Goal: Information Seeking & Learning: Learn about a topic

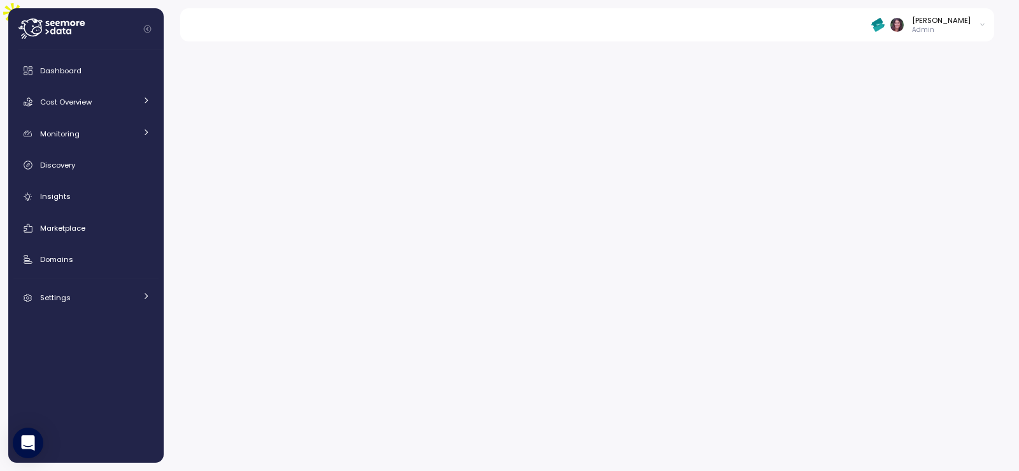
click at [885, 27] on img at bounding box center [877, 24] width 13 height 13
click at [893, 50] on input at bounding box center [927, 49] width 114 height 15
click at [903, 66] on button "SurveyMonkey" at bounding box center [915, 72] width 80 height 19
type input "***"
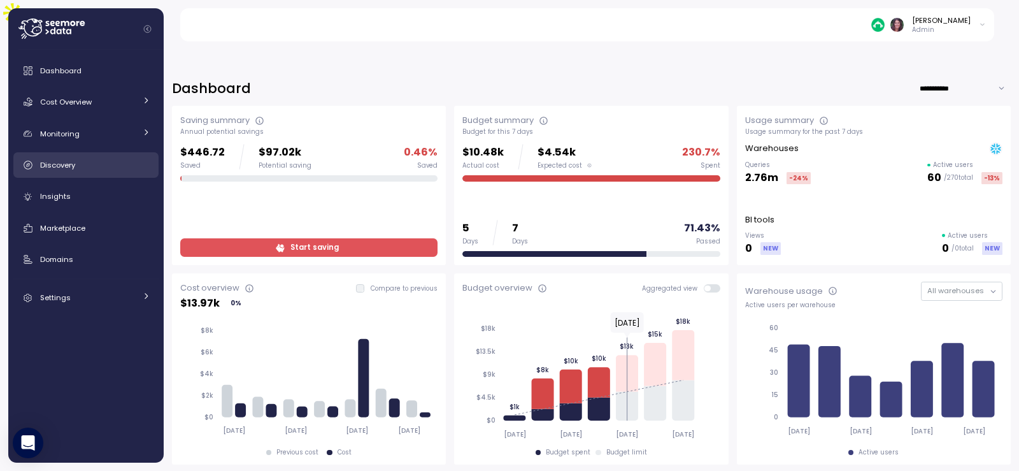
click at [113, 166] on div "Discovery" at bounding box center [95, 165] width 110 height 13
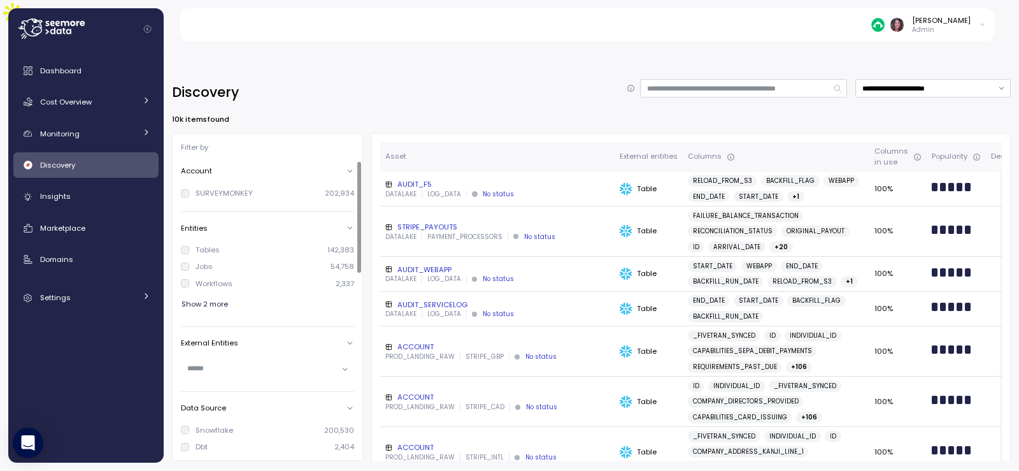
click at [215, 362] on input "text" at bounding box center [262, 367] width 150 height 11
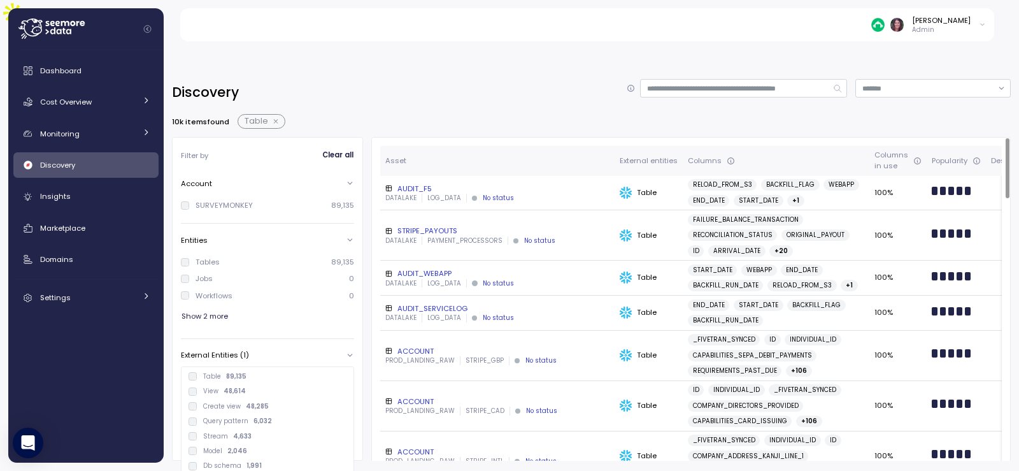
click at [440, 114] on div "10k items found Table" at bounding box center [591, 121] width 839 height 15
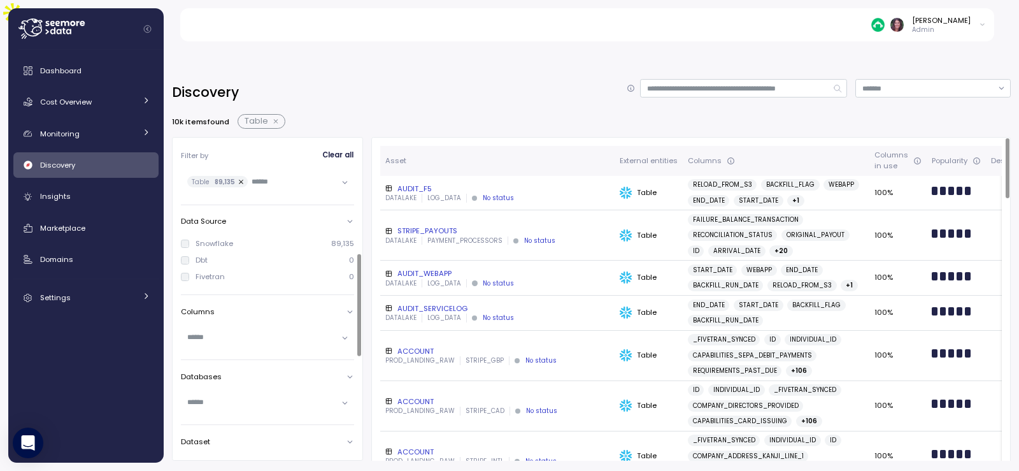
scroll to position [224, 0]
click at [357, 288] on div at bounding box center [359, 306] width 4 height 102
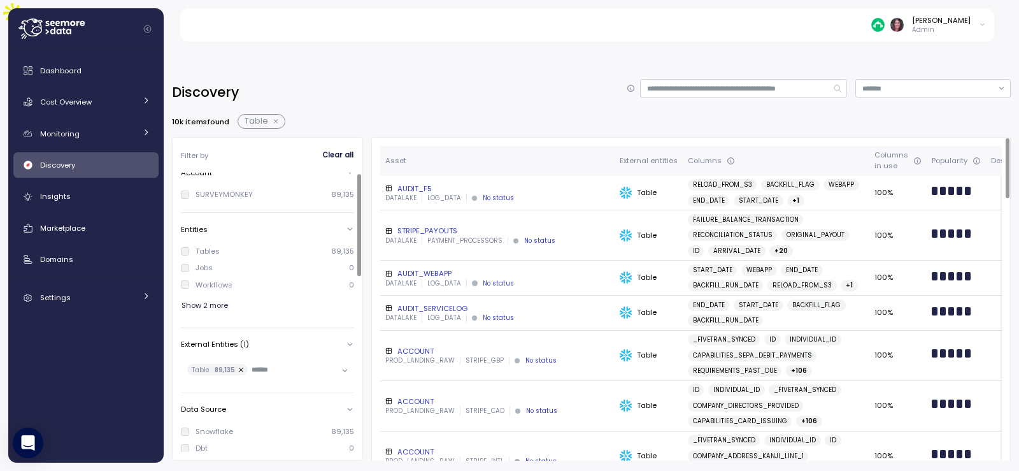
scroll to position [0, 0]
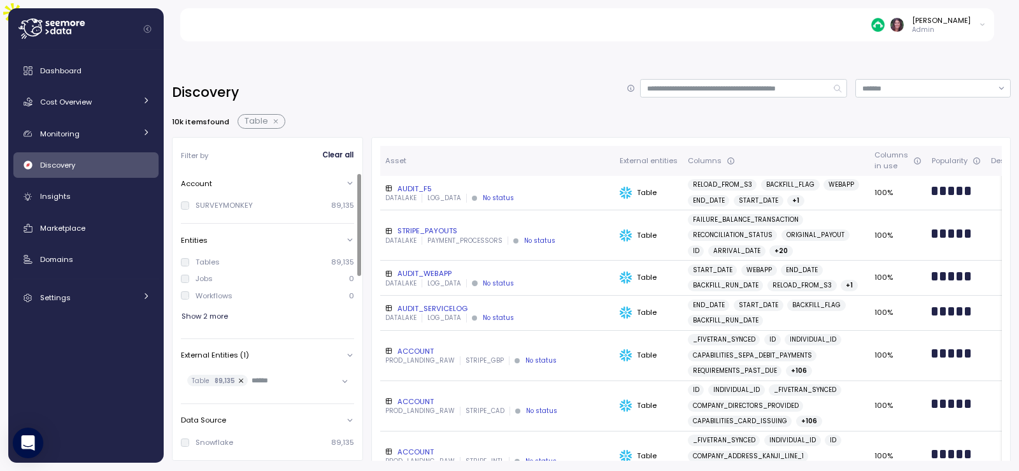
click at [238, 375] on button "button" at bounding box center [241, 380] width 13 height 11
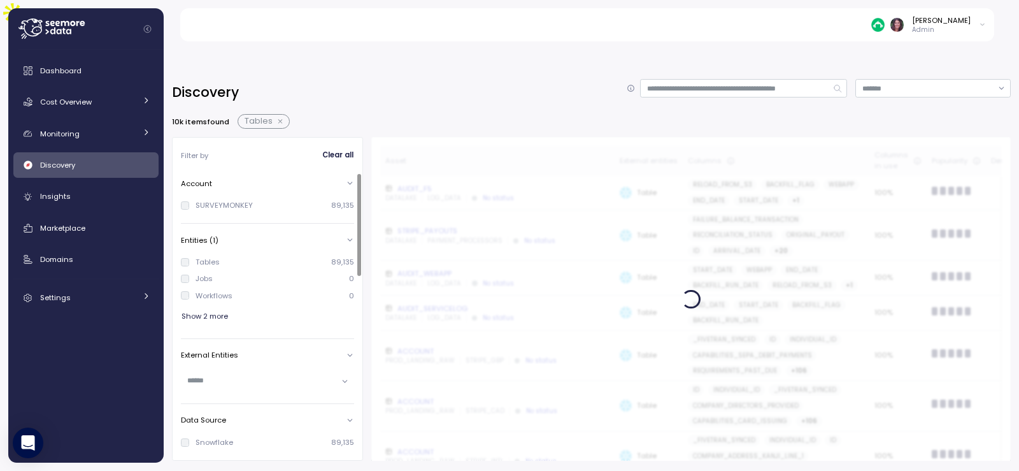
scroll to position [170, 0]
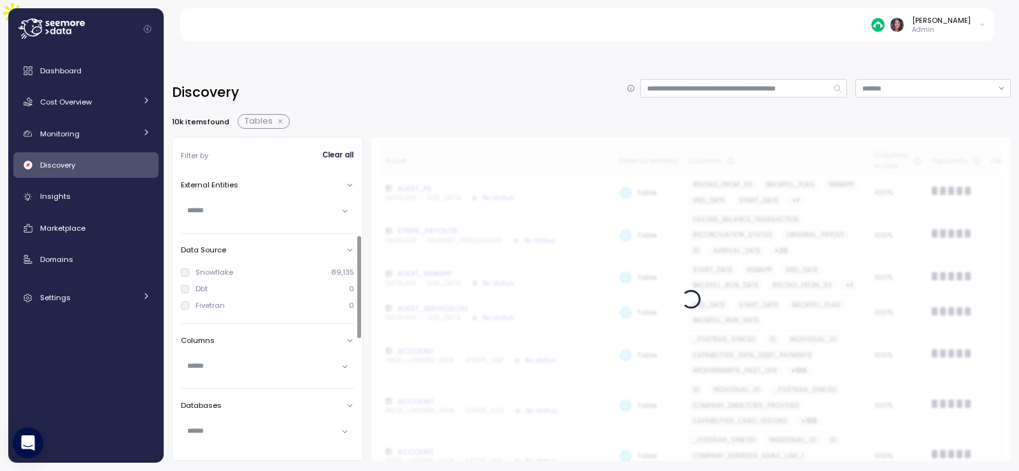
click at [216, 351] on div at bounding box center [267, 366] width 173 height 31
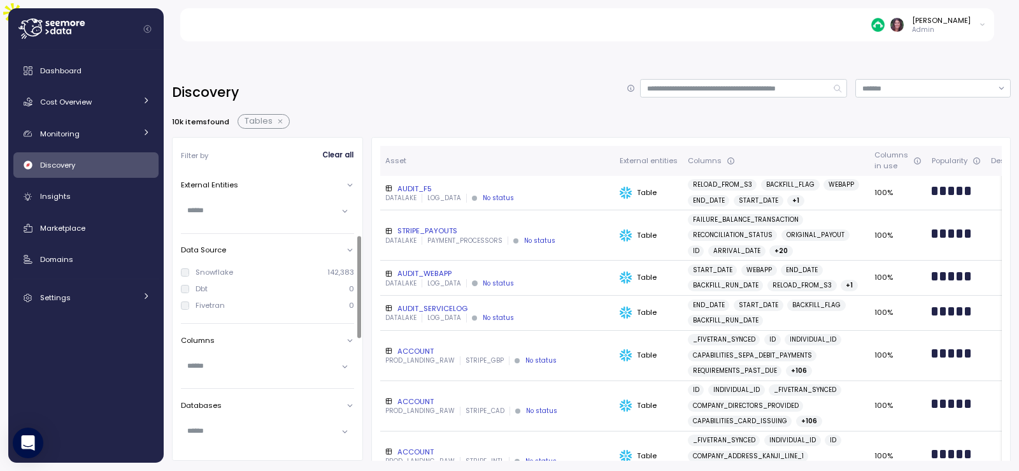
click at [229, 360] on input "text" at bounding box center [262, 365] width 150 height 11
click at [412, 79] on div "Discovery 10k items found Tables Filter by Clear all Account SURVEYMONKEY 142,3…" at bounding box center [591, 285] width 839 height 413
click at [217, 204] on input "text" at bounding box center [262, 209] width 150 height 11
click at [79, 164] on div "Discovery" at bounding box center [95, 165] width 110 height 13
click at [193, 283] on label "Dbt" at bounding box center [198, 288] width 18 height 10
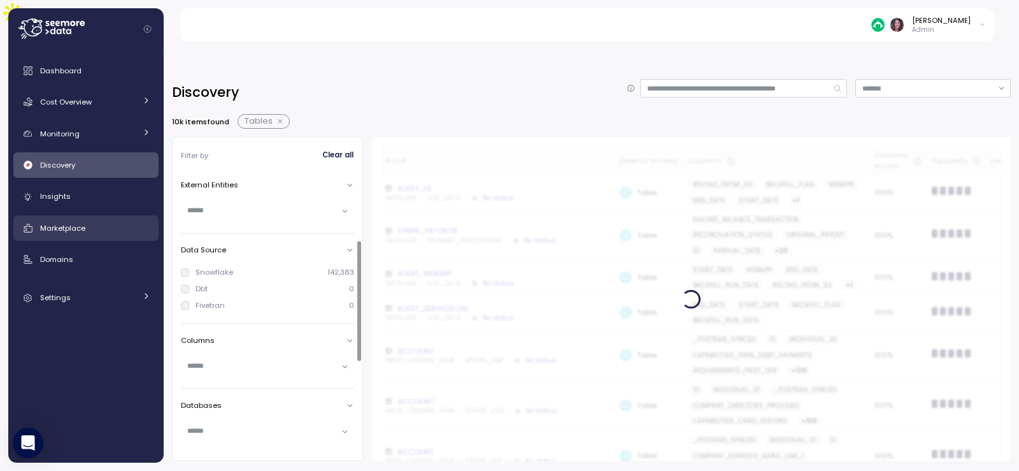
click at [89, 222] on div "Marketplace" at bounding box center [95, 228] width 110 height 13
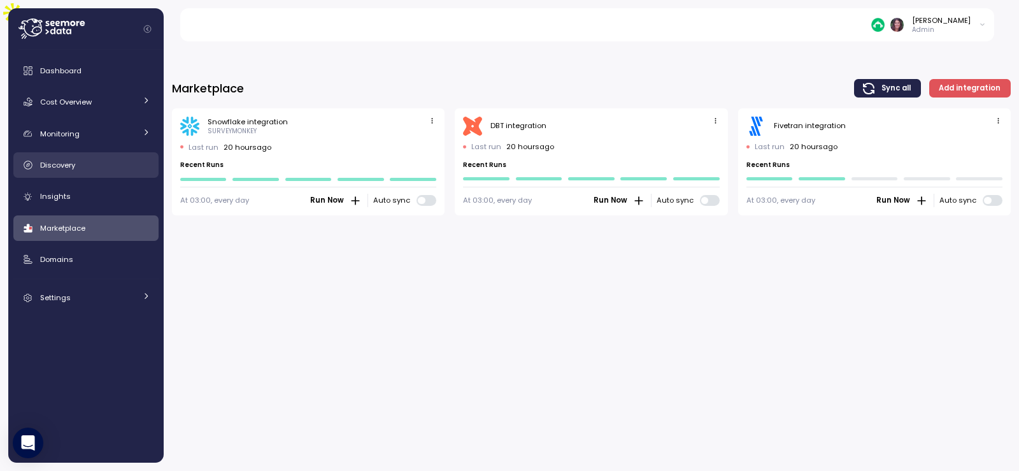
click at [71, 168] on span "Discovery" at bounding box center [57, 165] width 35 height 10
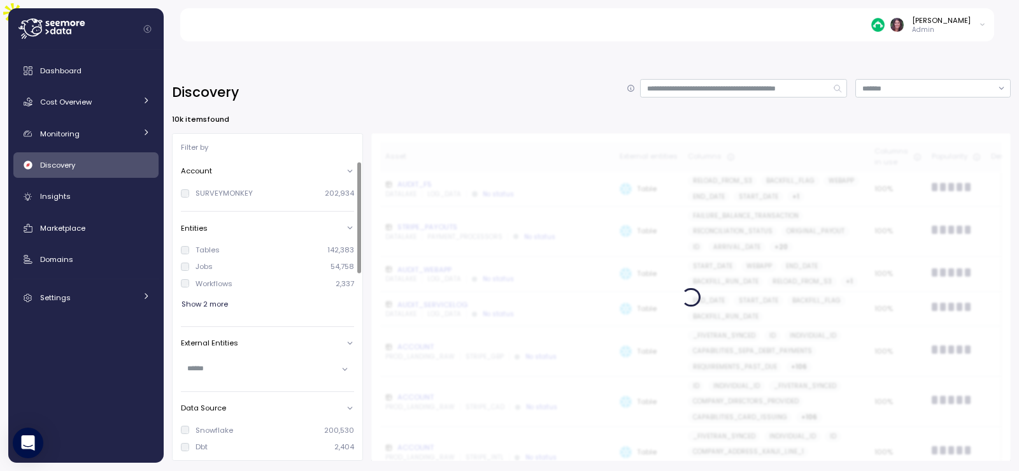
click at [357, 238] on div at bounding box center [359, 217] width 4 height 111
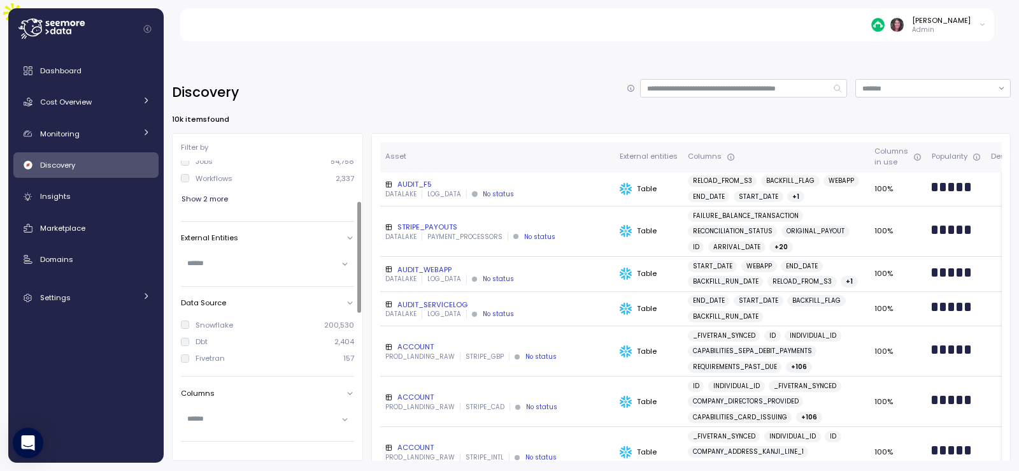
click at [199, 336] on div "Dbt" at bounding box center [202, 341] width 12 height 10
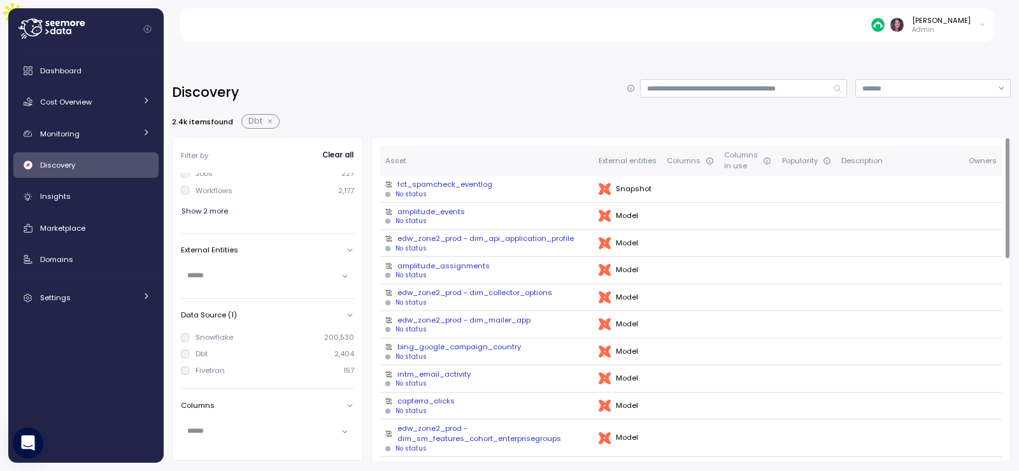
click at [425, 233] on div "edw_zone2_prod - dim_api_application_profile" at bounding box center [486, 238] width 203 height 10
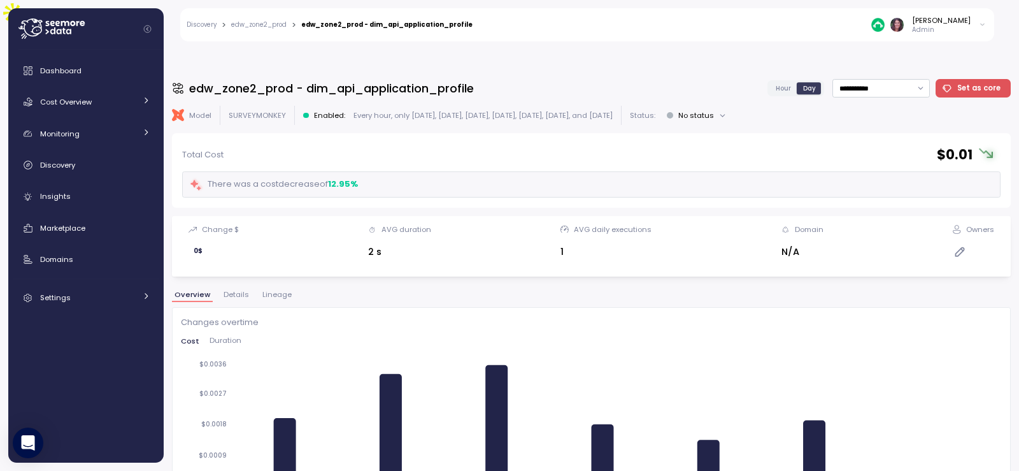
click at [230, 291] on span "Details" at bounding box center [236, 294] width 25 height 7
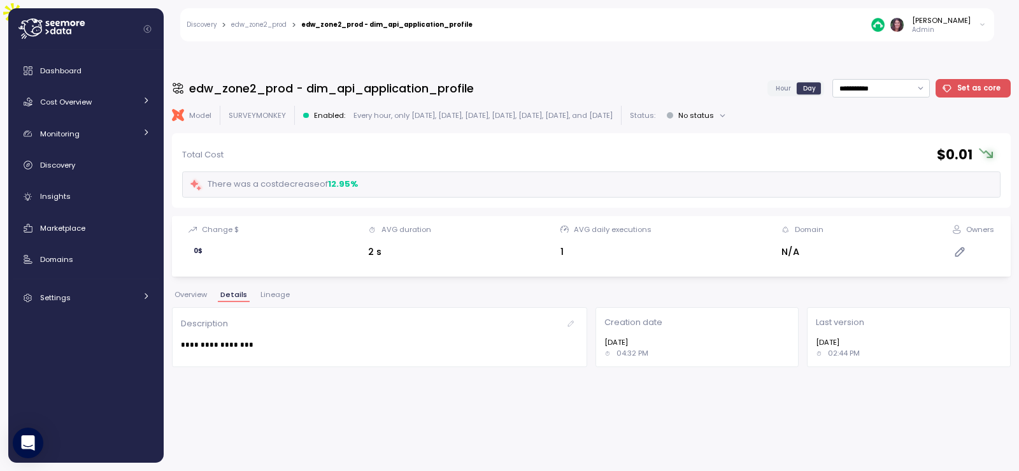
click at [282, 291] on span "Lineage" at bounding box center [275, 294] width 29 height 7
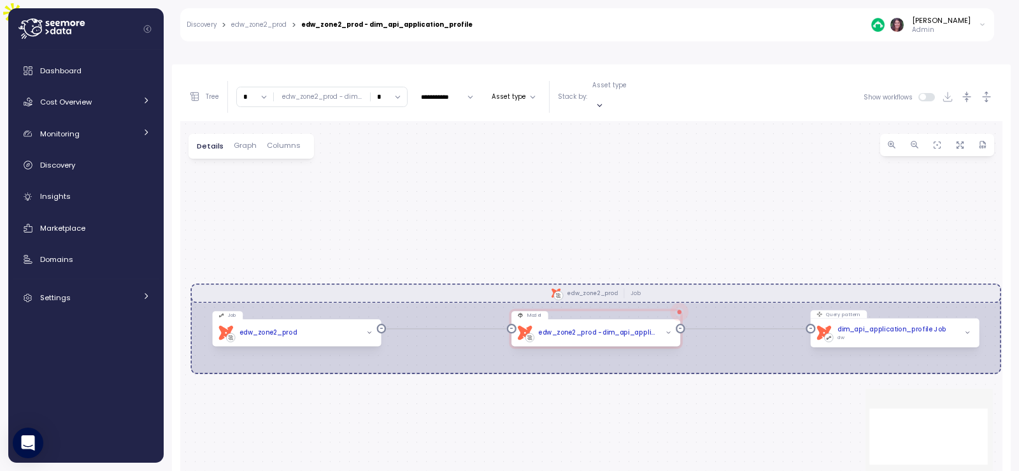
scroll to position [245, 0]
click at [664, 325] on span "button" at bounding box center [669, 330] width 10 height 10
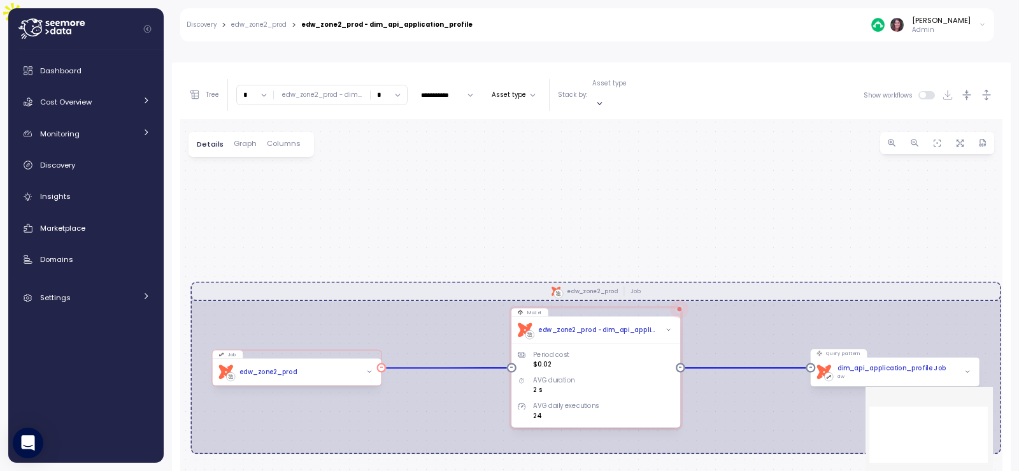
click at [372, 368] on icon "button" at bounding box center [369, 371] width 6 height 6
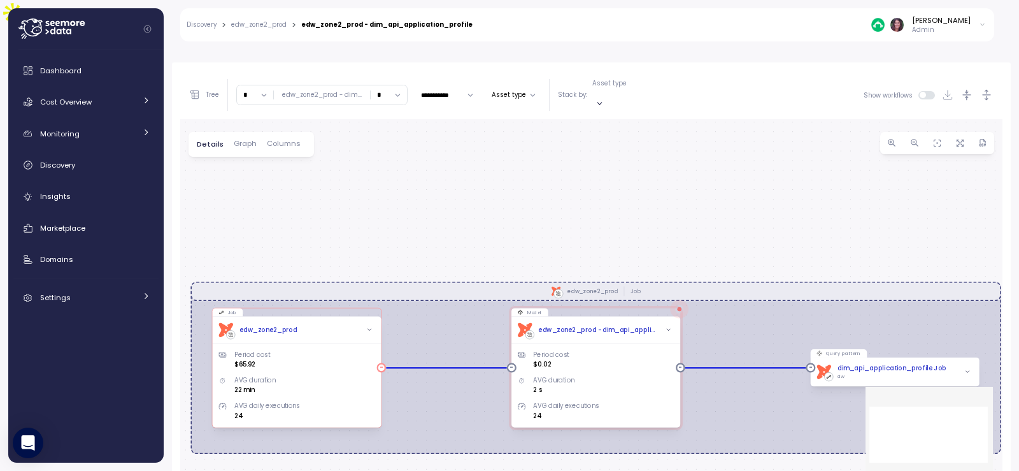
click at [259, 325] on div "edw_zone2_prod" at bounding box center [269, 330] width 58 height 10
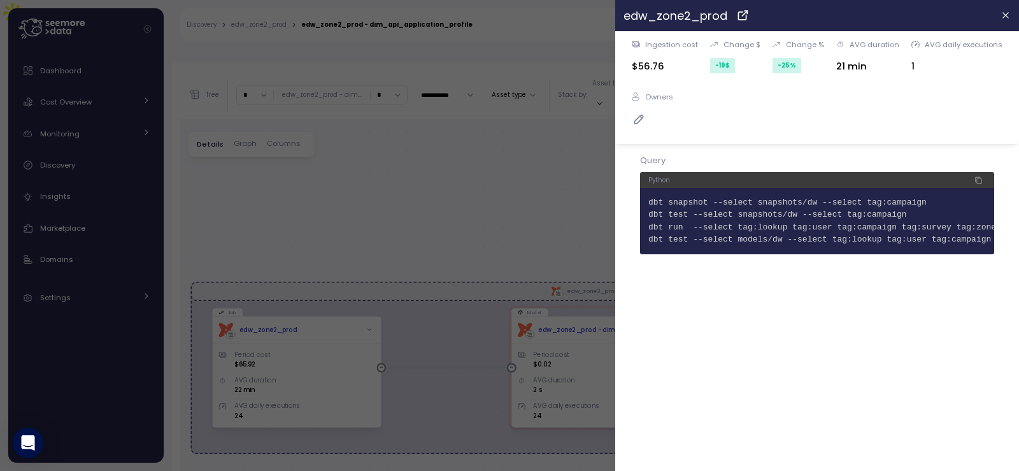
click at [996, 17] on header "edw_zone2_prod" at bounding box center [817, 15] width 404 height 31
click at [1004, 17] on icon "button" at bounding box center [1006, 15] width 10 height 10
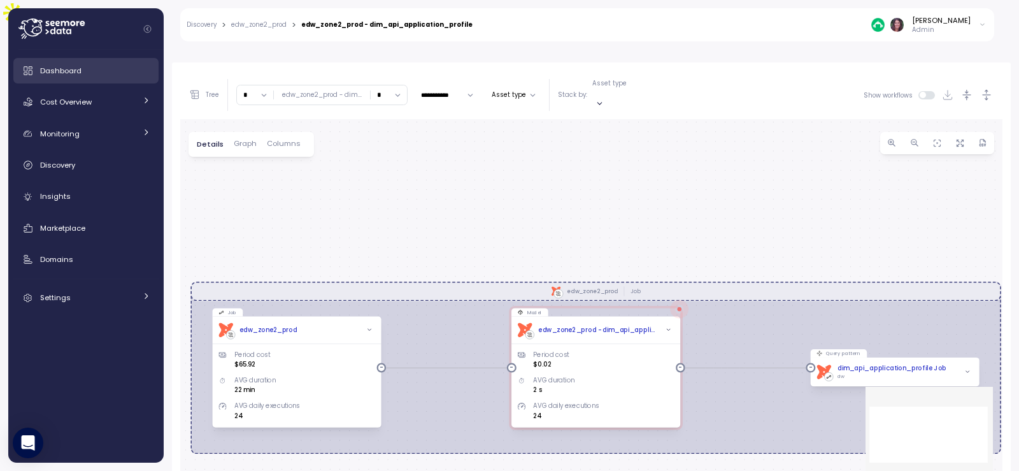
click at [83, 68] on div "Dashboard" at bounding box center [95, 70] width 110 height 13
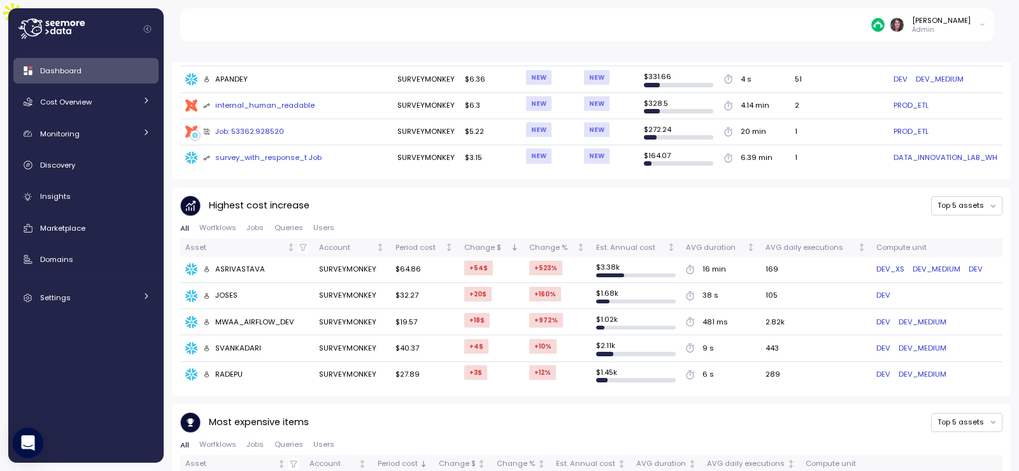
scroll to position [711, 0]
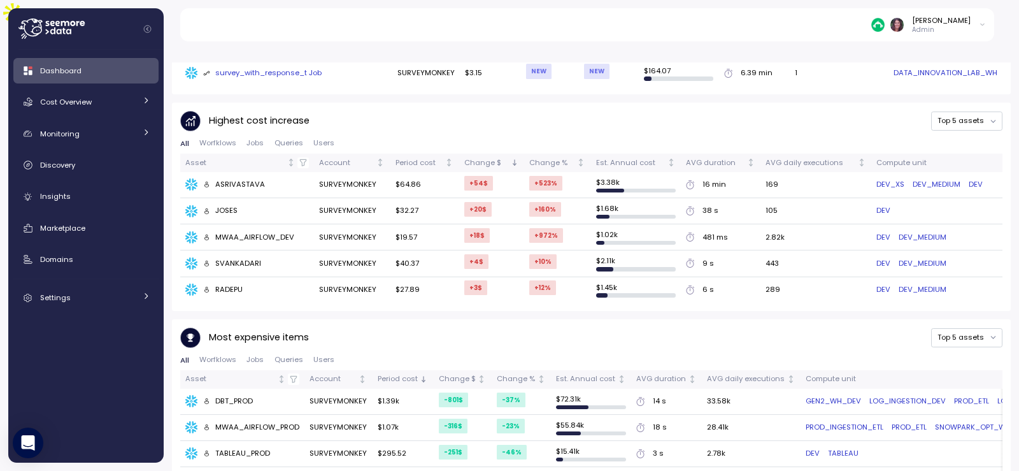
click at [254, 139] on span "Jobs" at bounding box center [255, 142] width 17 height 7
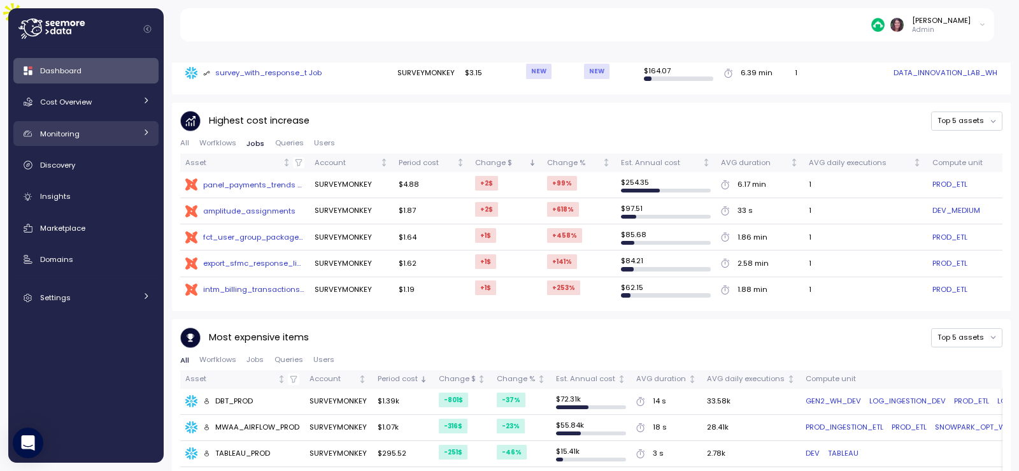
click at [116, 136] on div "Monitoring" at bounding box center [88, 133] width 96 height 13
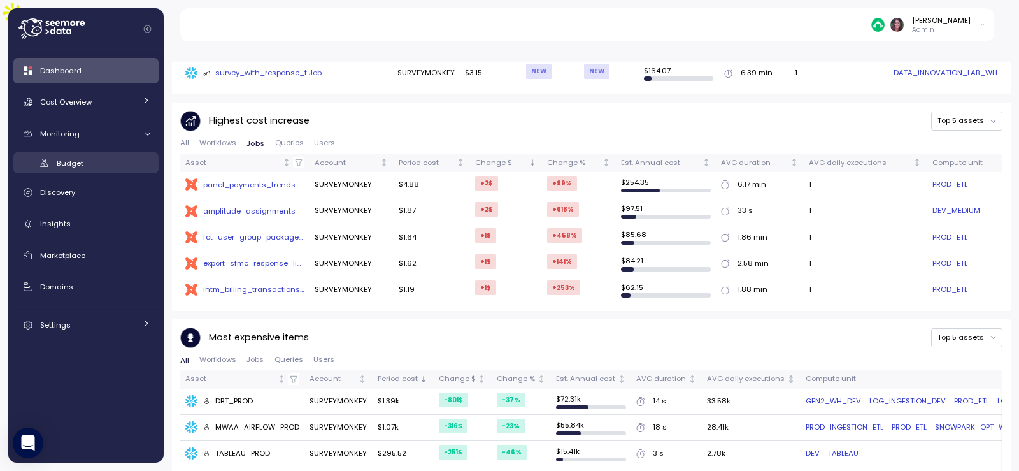
click at [90, 161] on div "Budget" at bounding box center [104, 163] width 94 height 13
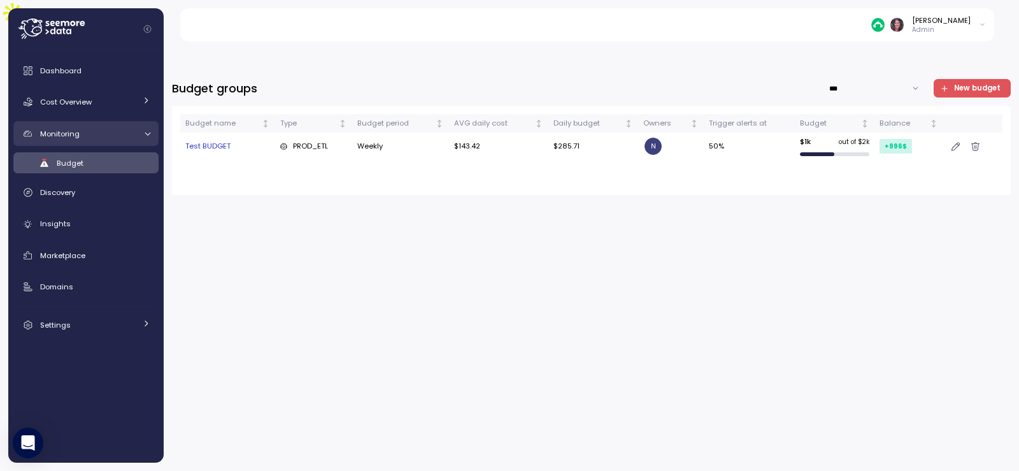
click at [148, 139] on link "Monitoring" at bounding box center [85, 133] width 145 height 25
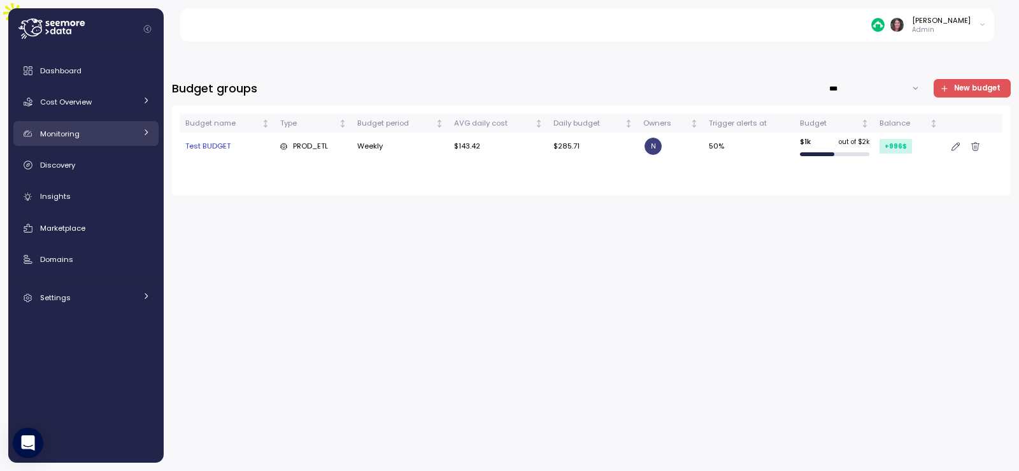
click at [148, 139] on div at bounding box center [146, 133] width 8 height 13
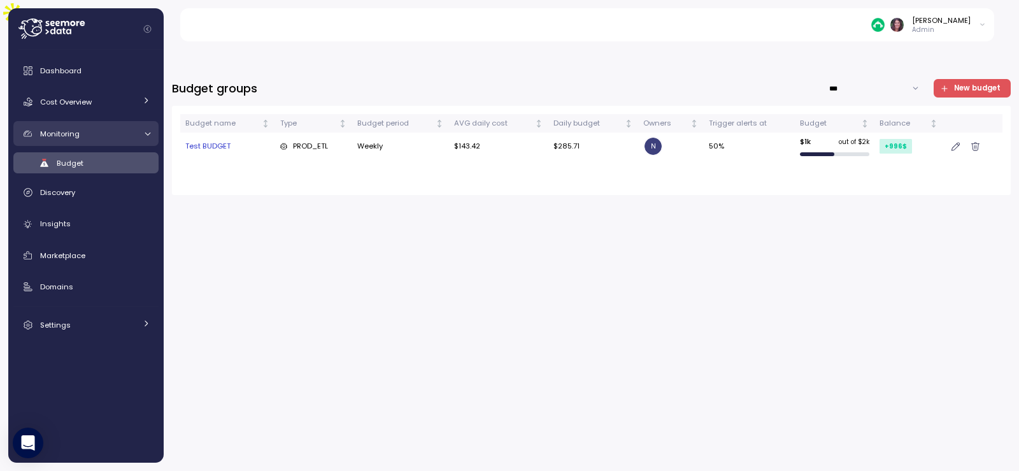
click at [147, 139] on link "Monitoring" at bounding box center [85, 133] width 145 height 25
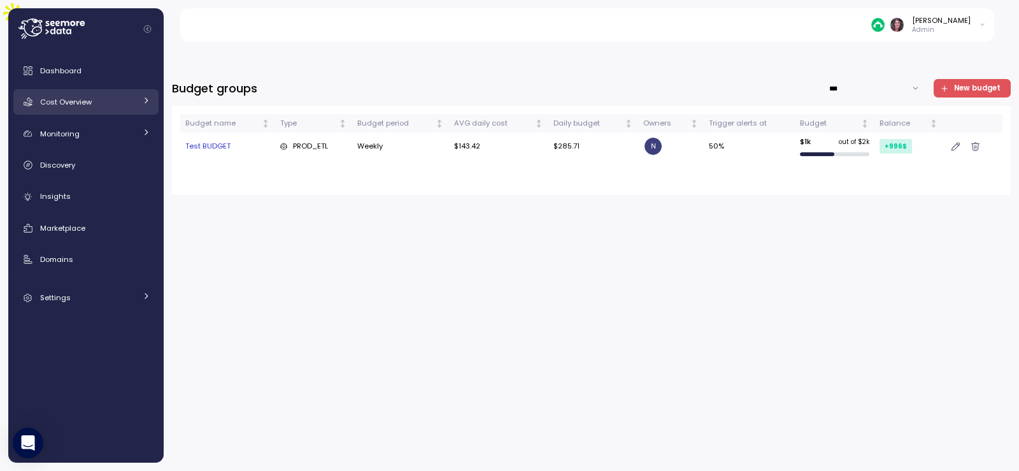
click at [145, 101] on icon at bounding box center [146, 100] width 8 height 8
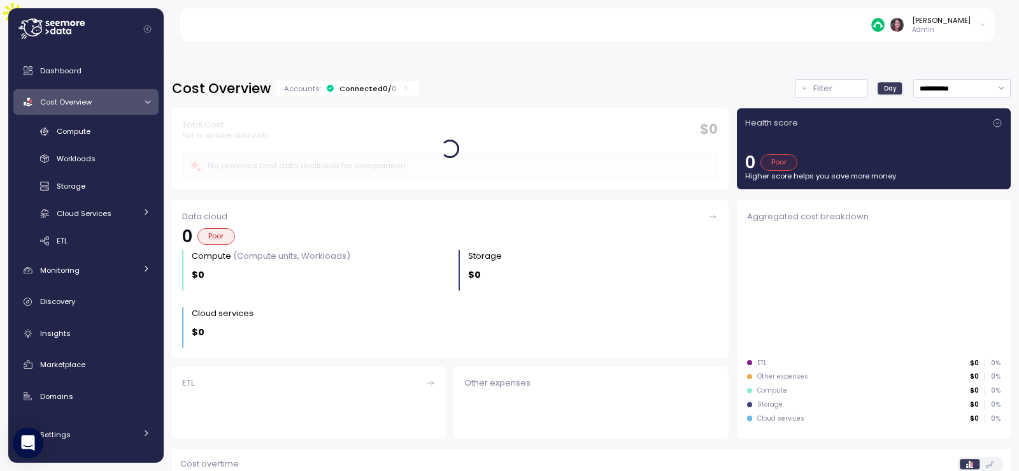
click at [145, 101] on icon at bounding box center [147, 102] width 8 height 8
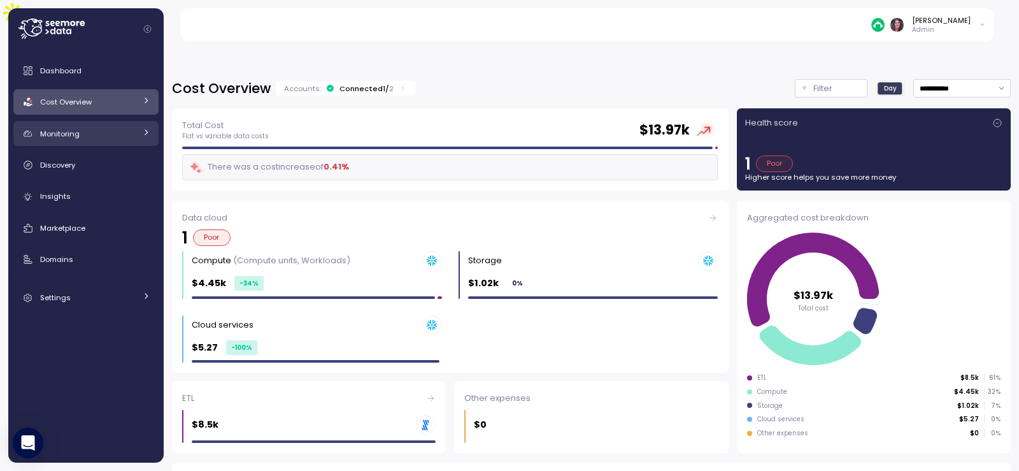
click at [146, 130] on icon at bounding box center [146, 132] width 3 height 6
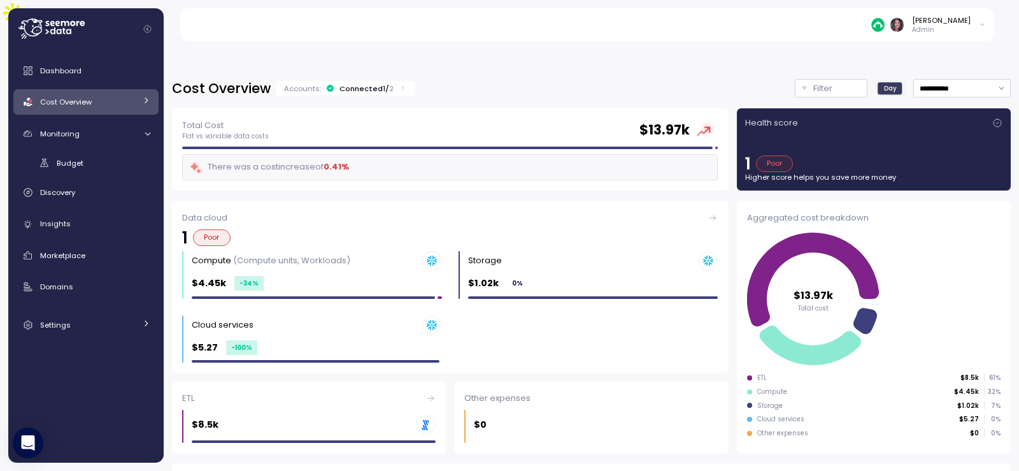
click at [885, 24] on img at bounding box center [877, 24] width 13 height 13
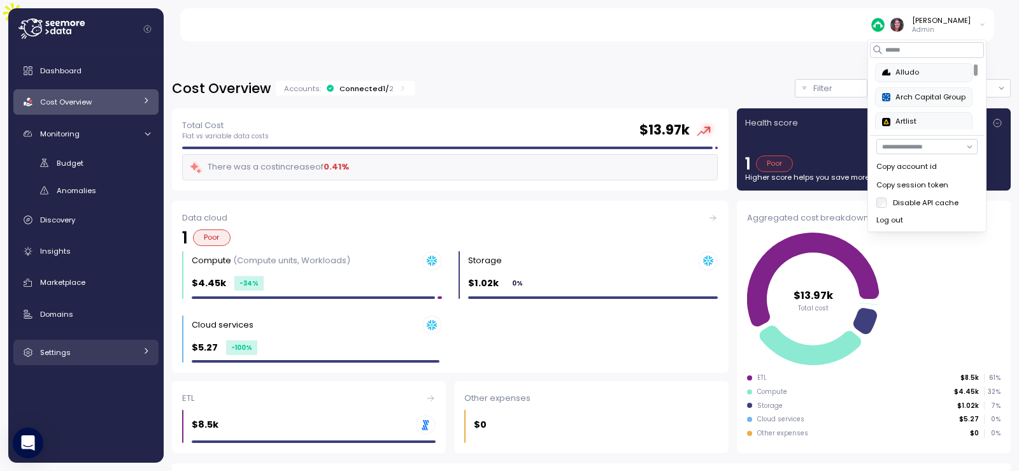
click at [79, 340] on link "Settings" at bounding box center [85, 352] width 145 height 25
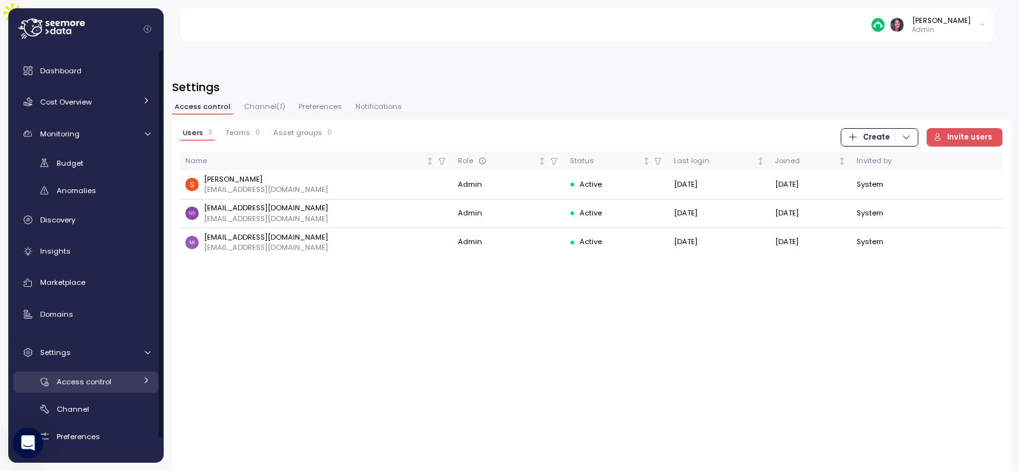
click at [94, 379] on span "Access control" at bounding box center [84, 381] width 55 height 10
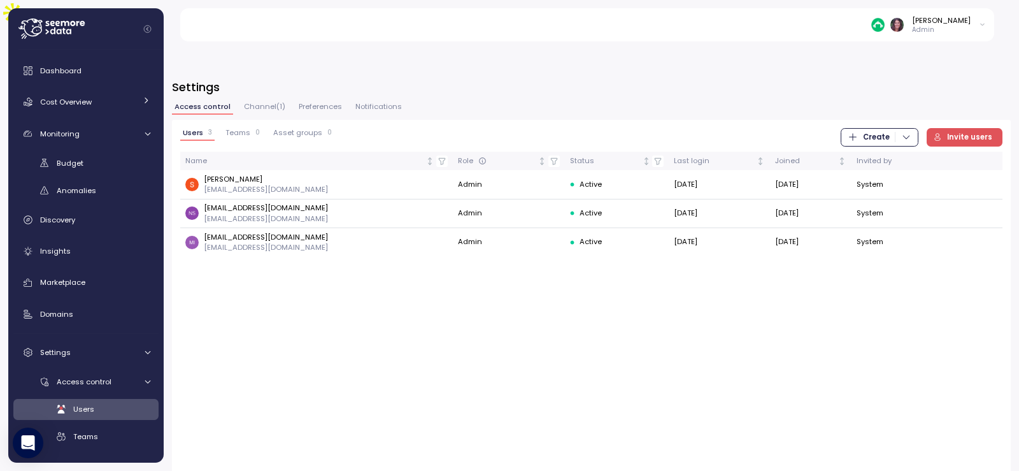
click at [56, 27] on icon at bounding box center [51, 28] width 66 height 20
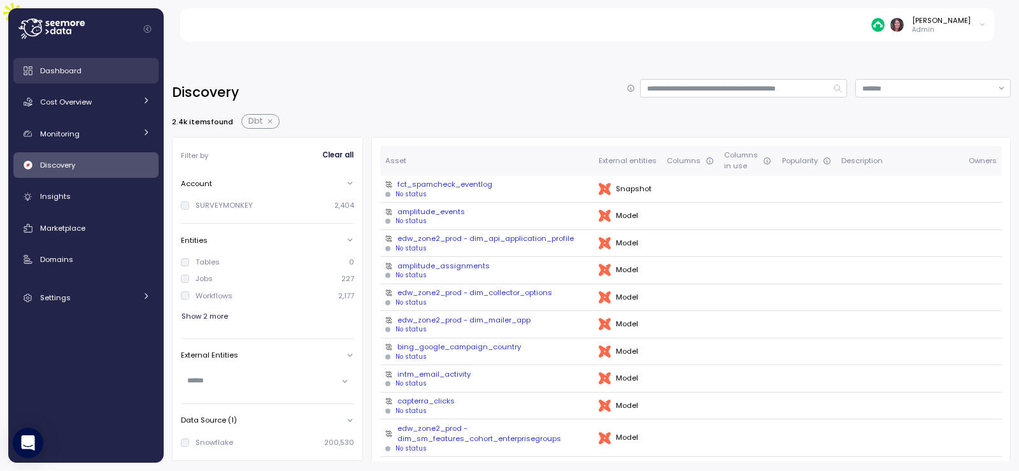
click at [108, 62] on link "Dashboard" at bounding box center [85, 70] width 145 height 25
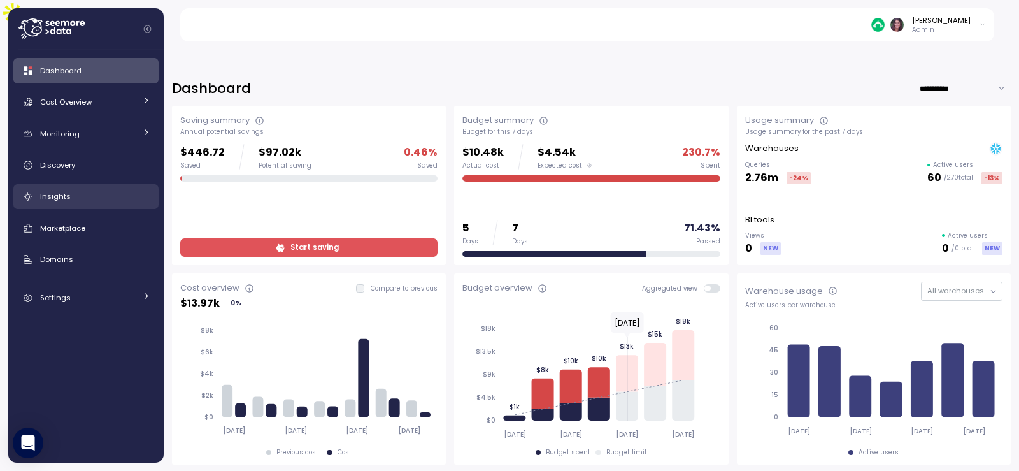
click at [76, 198] on div "Insights" at bounding box center [95, 196] width 110 height 13
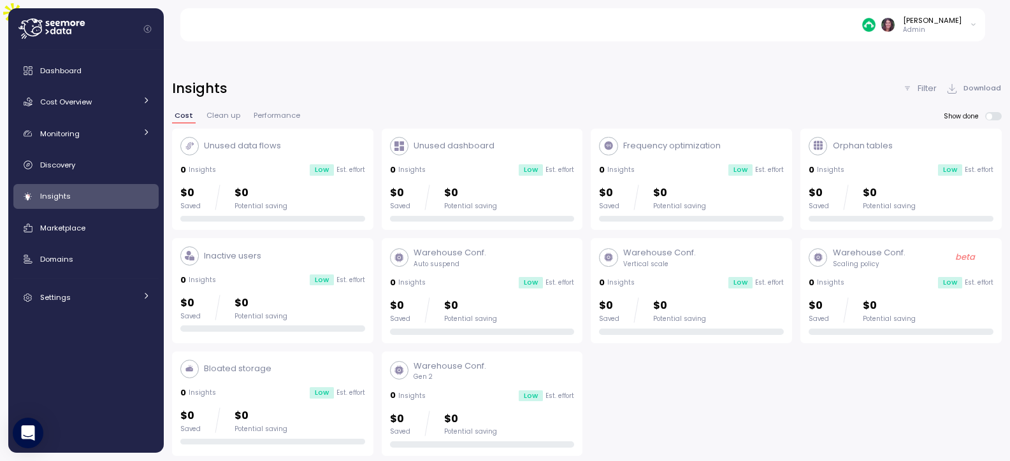
click at [331, 360] on div "Bloated storage" at bounding box center [272, 369] width 185 height 18
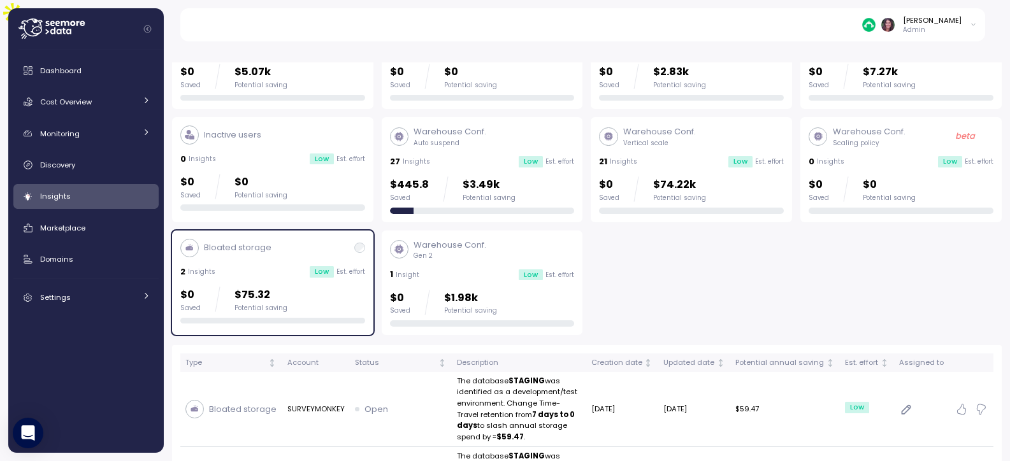
scroll to position [184, 0]
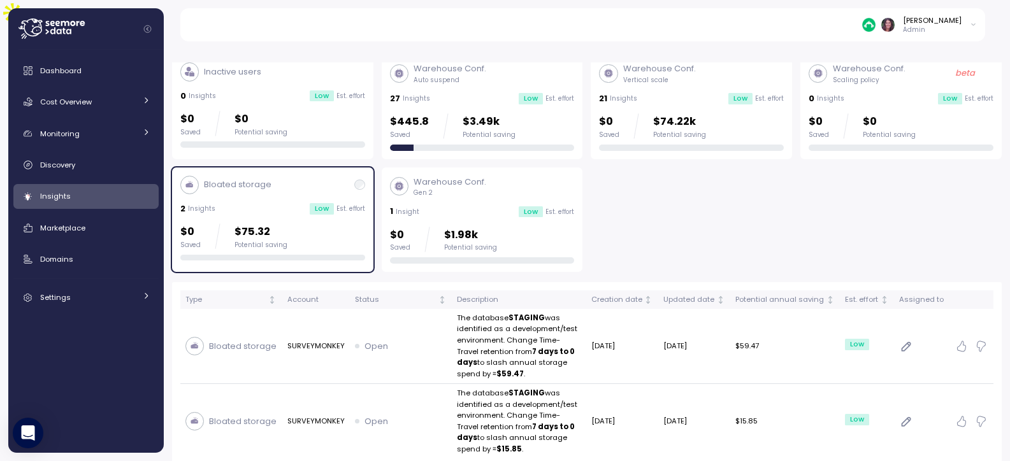
click at [875, 25] on img at bounding box center [868, 24] width 13 height 13
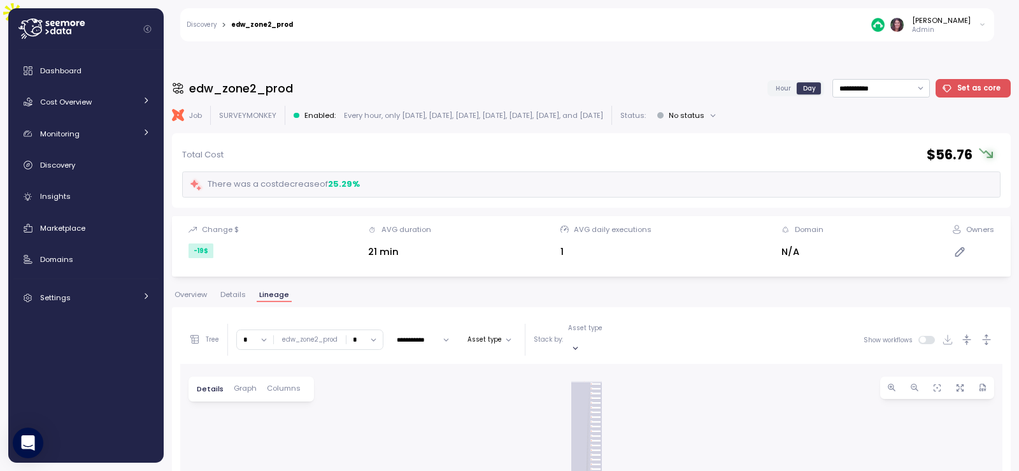
click at [194, 24] on link "Discovery" at bounding box center [202, 25] width 30 height 6
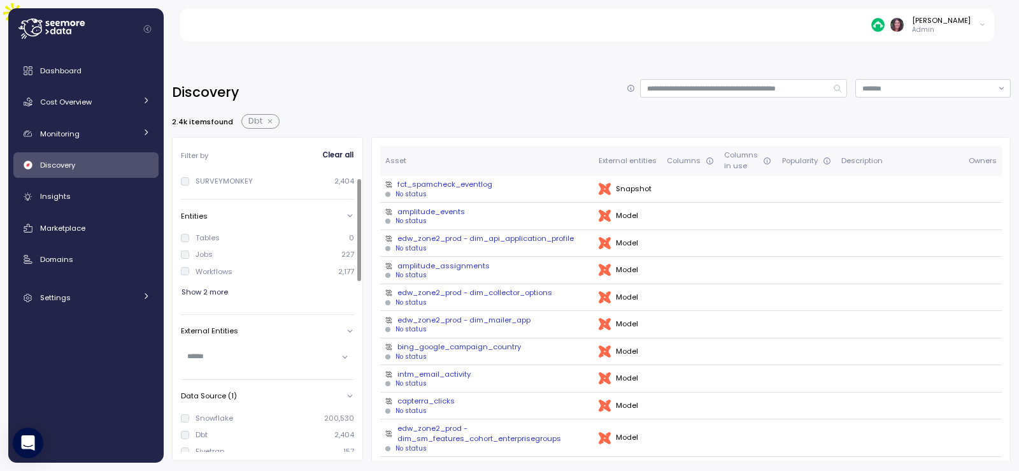
click at [358, 185] on div at bounding box center [359, 230] width 4 height 102
click at [352, 224] on p "227" at bounding box center [347, 229] width 13 height 10
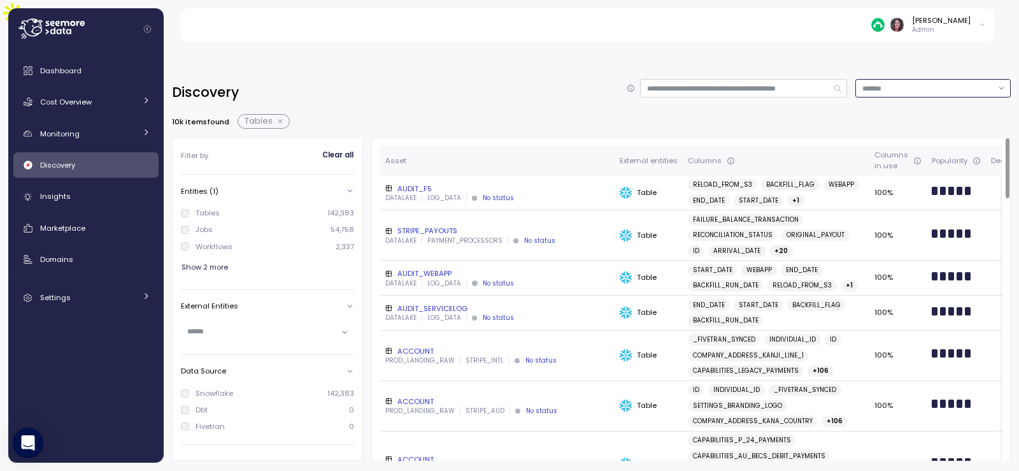
click at [904, 79] on input at bounding box center [932, 88] width 155 height 18
click at [875, 99] on div "Popularity (High to low)" at bounding box center [913, 101] width 99 height 10
type input "**********"
click at [434, 225] on div "STRIPE_PAYOUTS" at bounding box center [497, 230] width 224 height 10
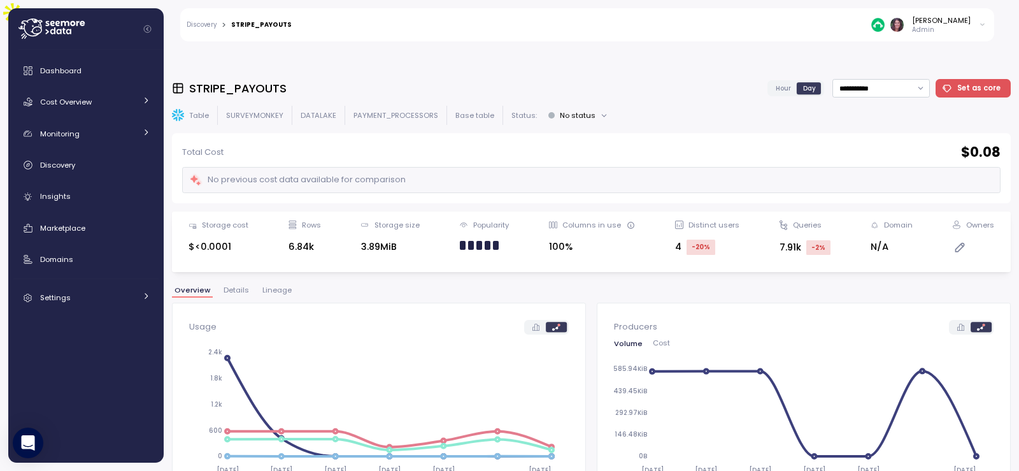
click at [275, 287] on span "Lineage" at bounding box center [276, 290] width 29 height 7
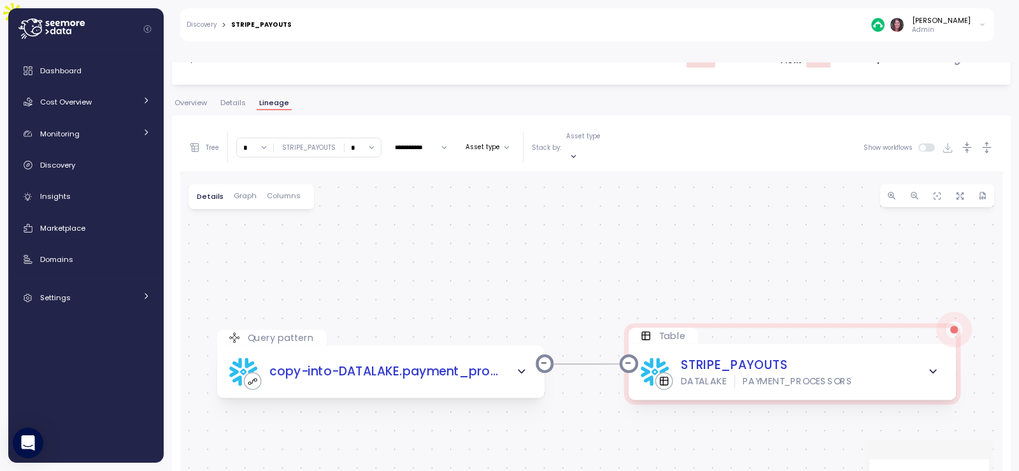
scroll to position [191, 0]
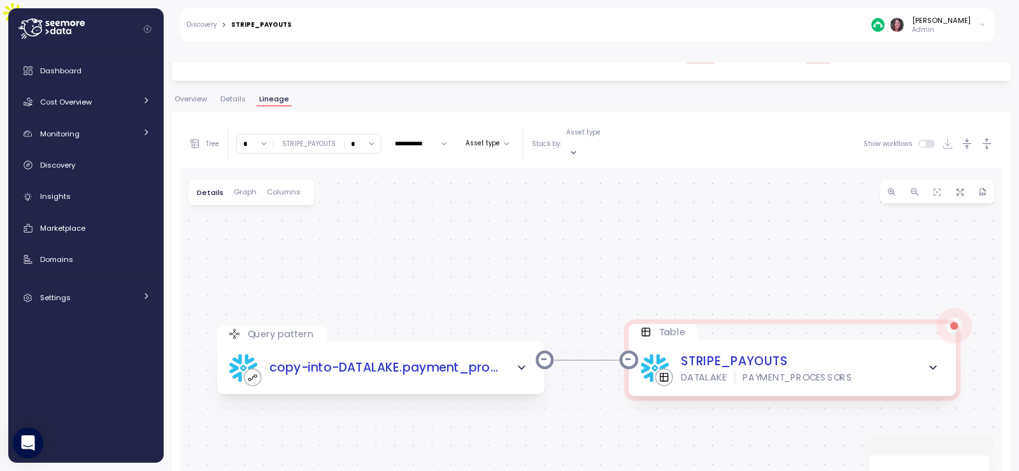
click at [284, 189] on span "Columns" at bounding box center [284, 192] width 34 height 7
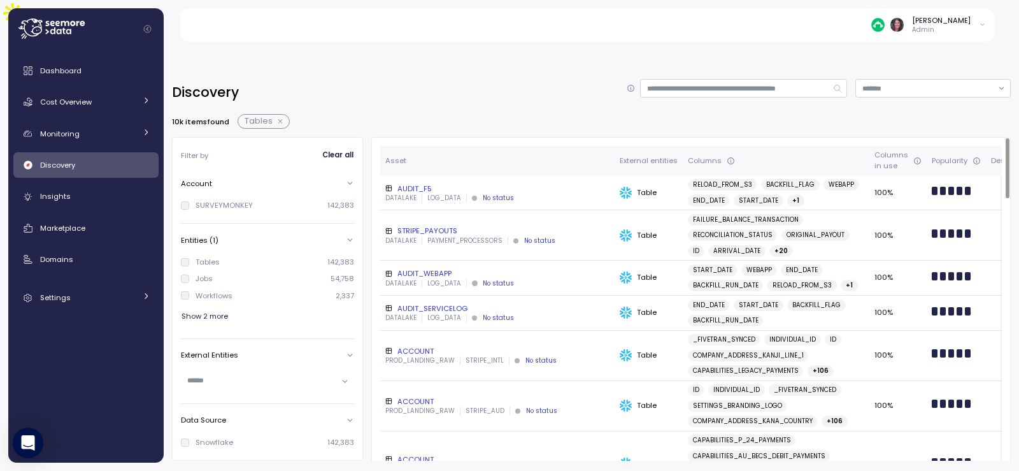
drag, startPoint x: 418, startPoint y: 152, endPoint x: 421, endPoint y: 161, distance: 9.9
click at [418, 176] on td "AUDIT_F5 DATALAKE LOG_DATA No status" at bounding box center [497, 193] width 234 height 35
click at [421, 183] on div "AUDIT_F5" at bounding box center [497, 188] width 224 height 10
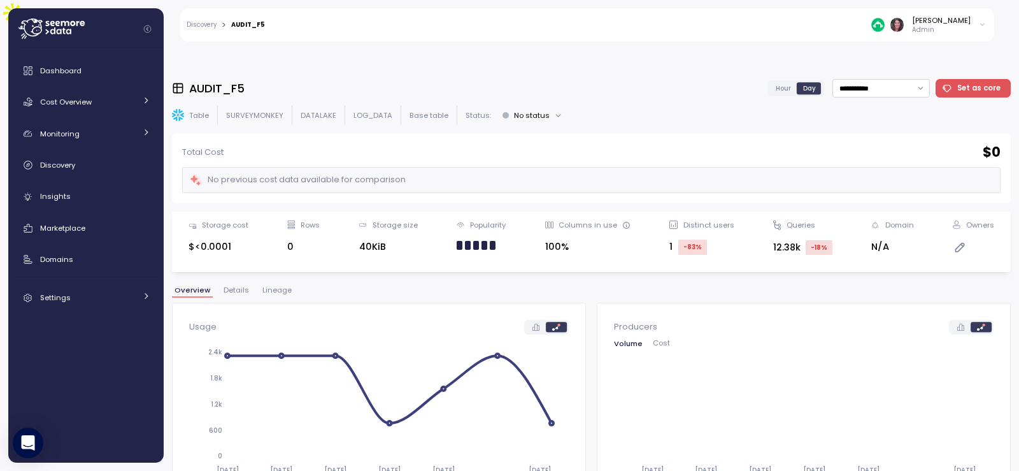
click at [277, 253] on div "**********" at bounding box center [591, 285] width 839 height 413
click at [278, 287] on span "Lineage" at bounding box center [276, 290] width 29 height 7
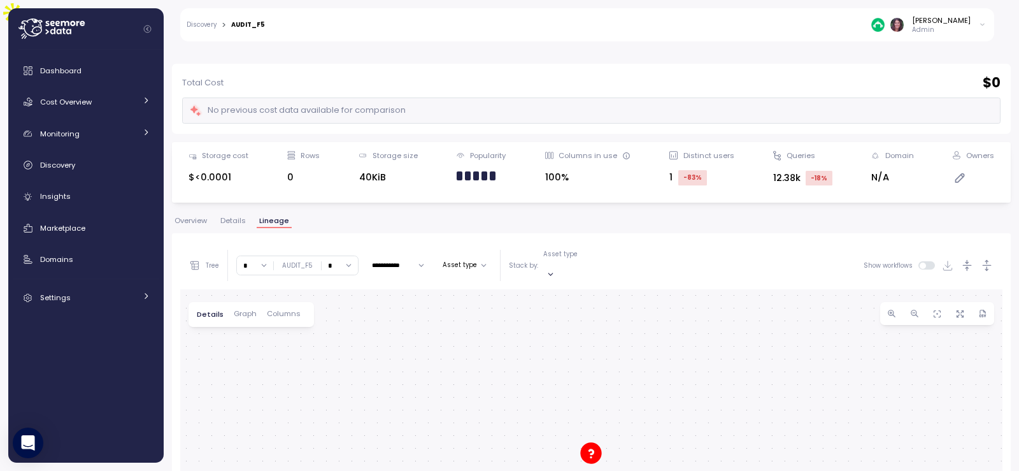
scroll to position [61, 0]
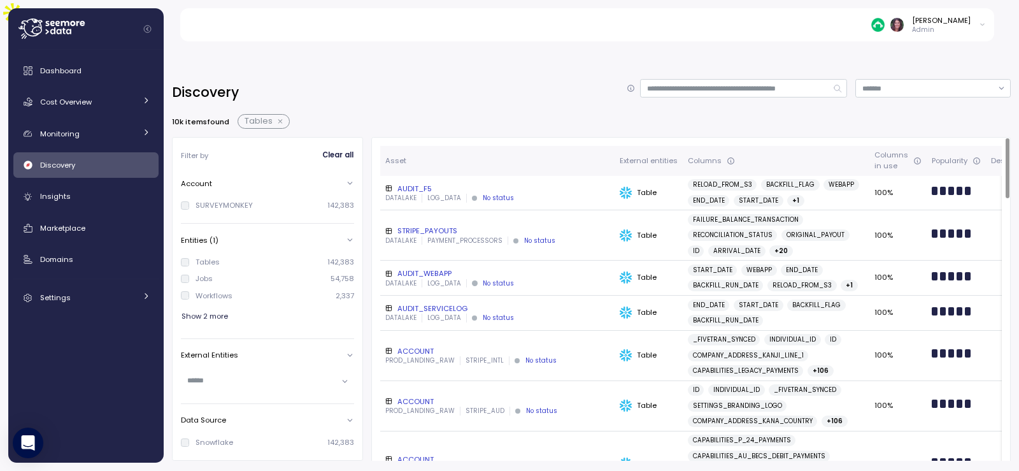
click at [440, 296] on td "AUDIT_SERVICELOG DATALAKE LOG_DATA No status" at bounding box center [497, 313] width 234 height 35
click at [440, 303] on div "AUDIT_SERVICELOG" at bounding box center [497, 308] width 224 height 10
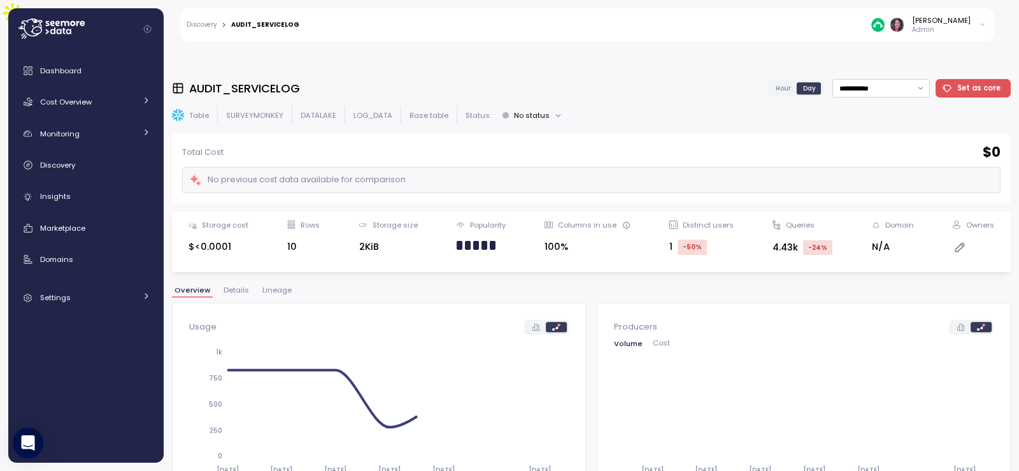
click at [268, 287] on span "Lineage" at bounding box center [276, 290] width 29 height 7
click at [276, 287] on span "Lineage" at bounding box center [276, 290] width 29 height 7
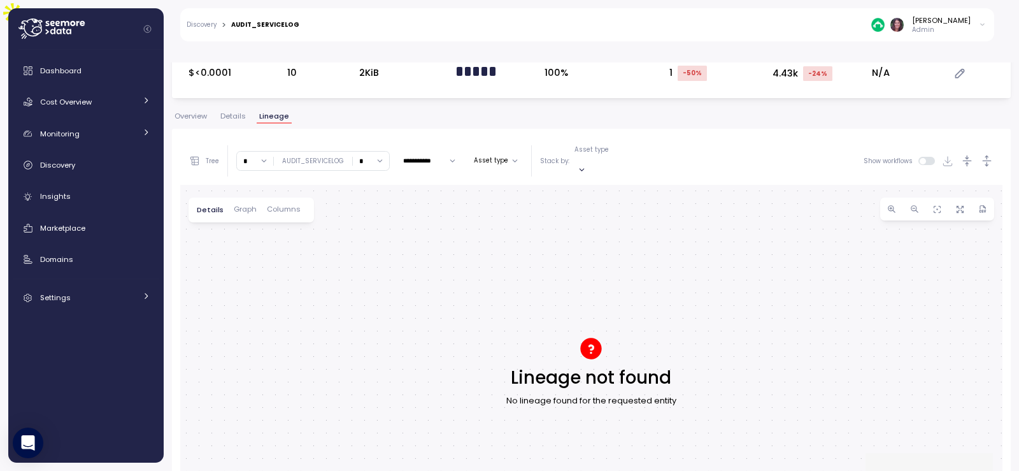
scroll to position [179, 0]
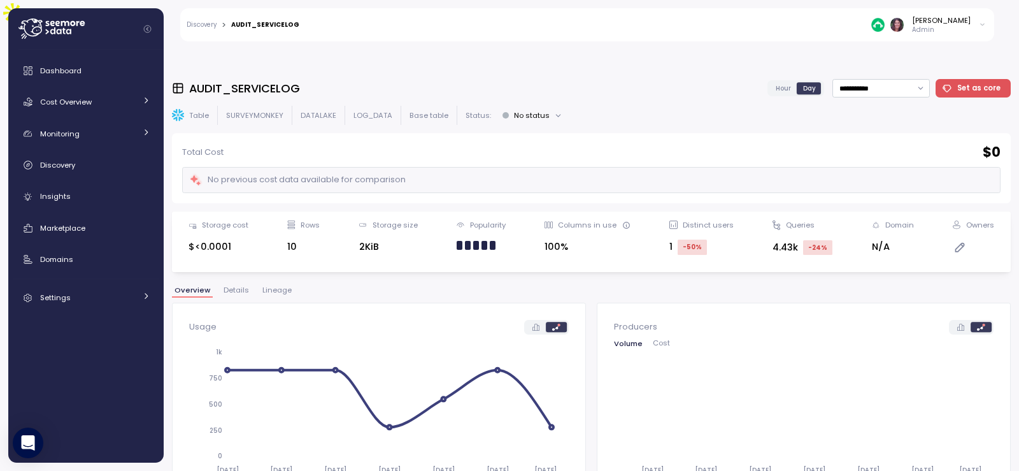
click at [196, 29] on div "Discovery > AUDIT_SERVICELOG Elvire Lukov Admin" at bounding box center [587, 24] width 814 height 33
click at [198, 18] on div "Discovery > AUDIT_SERVICELOG Elvire Lukov Admin" at bounding box center [587, 24] width 814 height 33
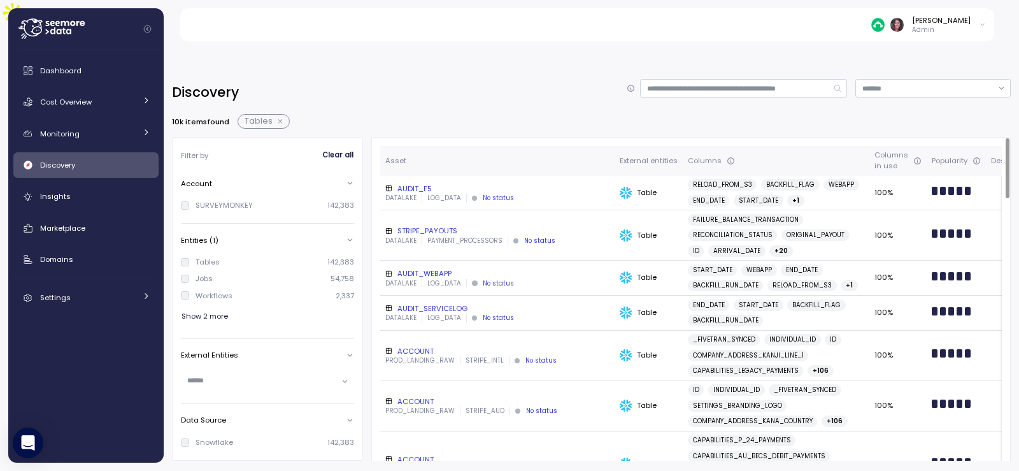
click at [408, 225] on div "STRIPE_PAYOUTS" at bounding box center [497, 230] width 224 height 10
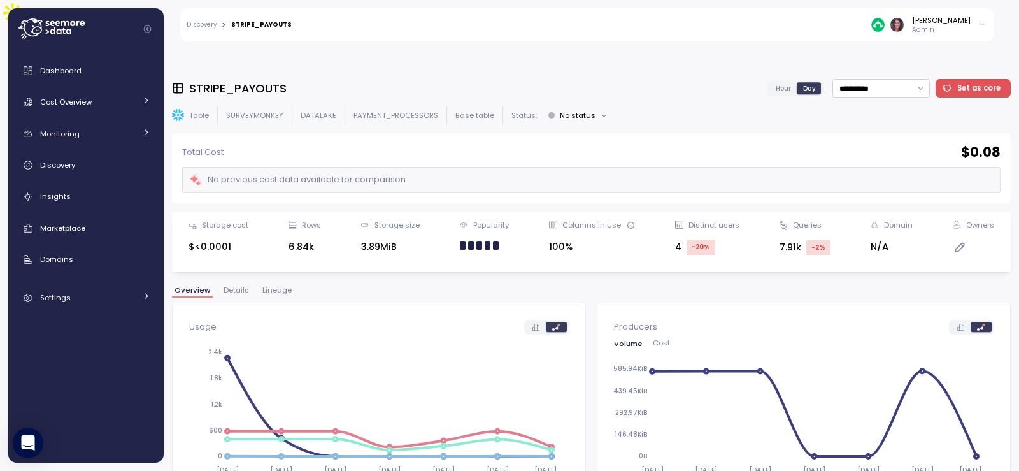
click at [280, 287] on span "Lineage" at bounding box center [276, 290] width 29 height 7
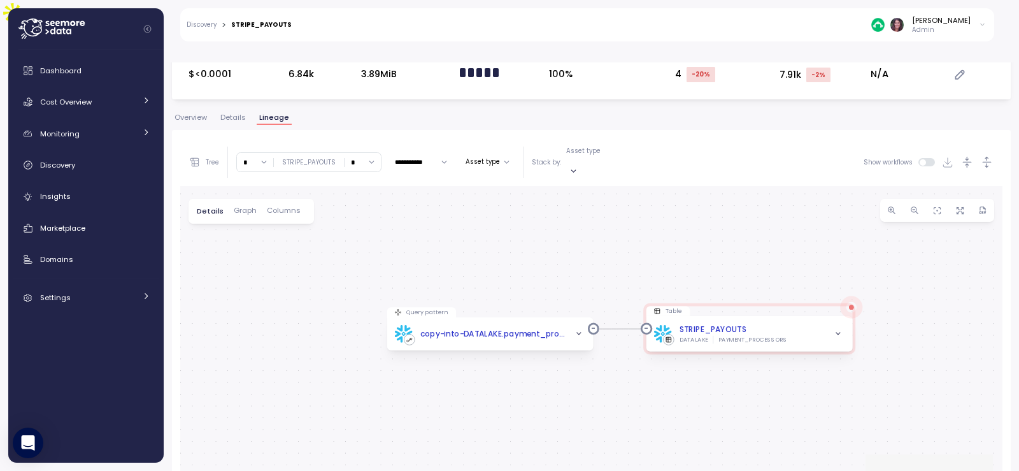
scroll to position [183, 0]
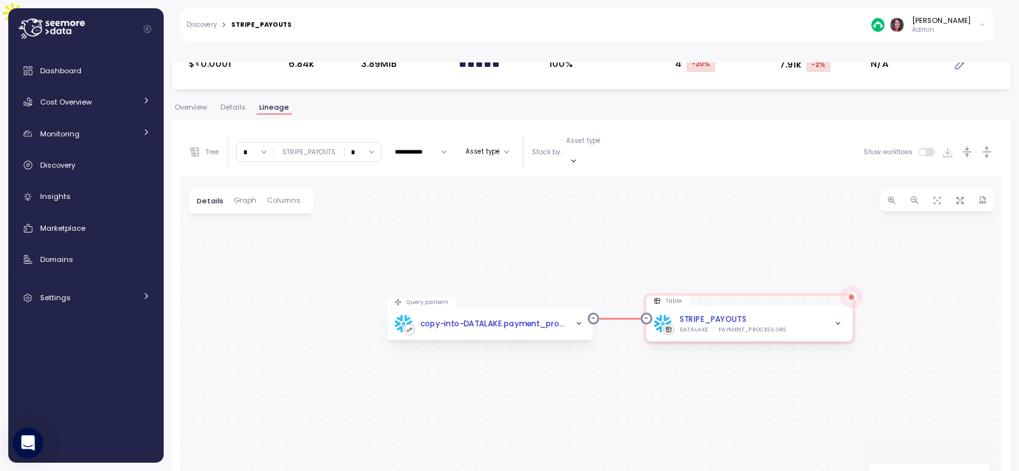
click at [841, 320] on icon "button" at bounding box center [838, 324] width 8 height 8
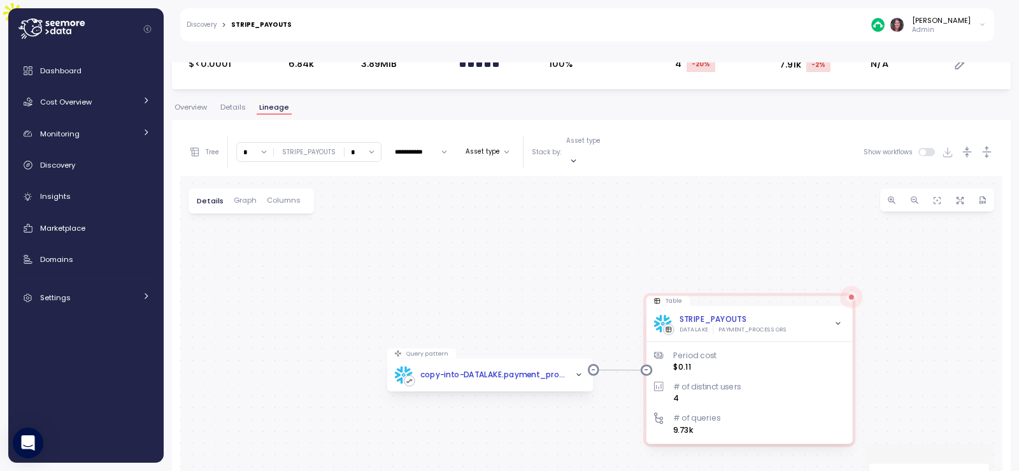
click at [282, 197] on span "Columns" at bounding box center [284, 200] width 34 height 7
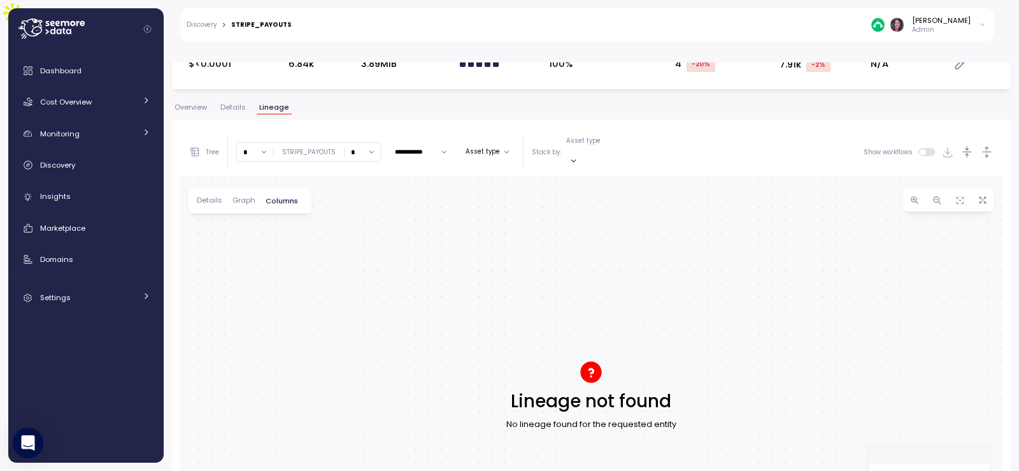
click at [215, 197] on span "Details" at bounding box center [209, 200] width 25 height 7
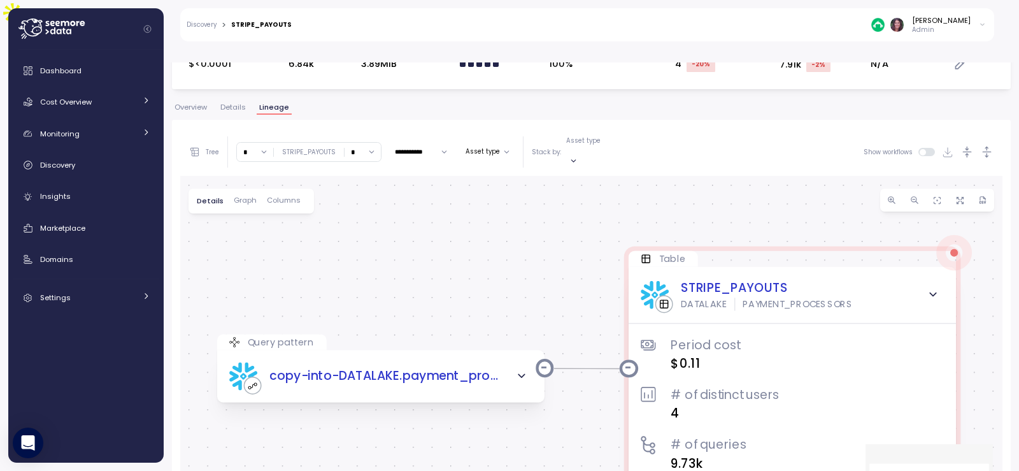
click at [196, 32] on div "Discovery > STRIPE_PAYOUTS Elvire Lukov Admin" at bounding box center [587, 24] width 814 height 33
click at [196, 24] on link "Discovery" at bounding box center [202, 25] width 30 height 6
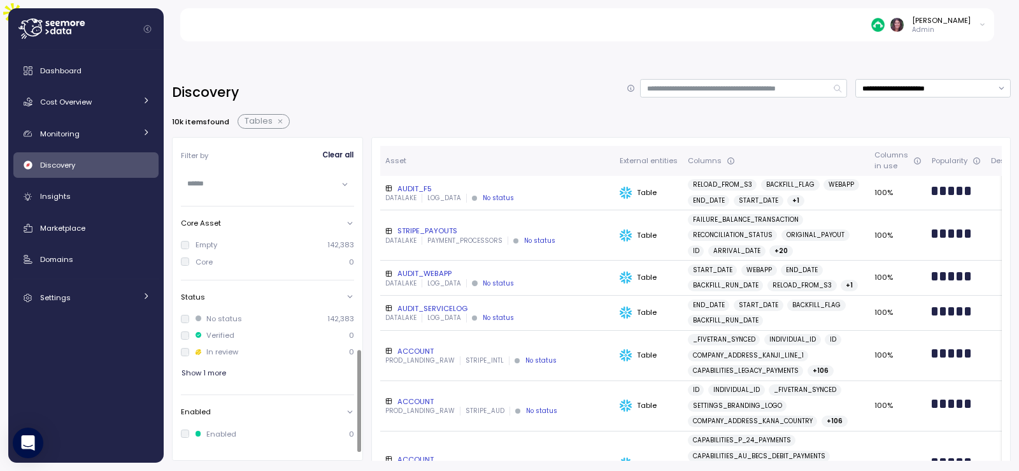
scroll to position [312, 0]
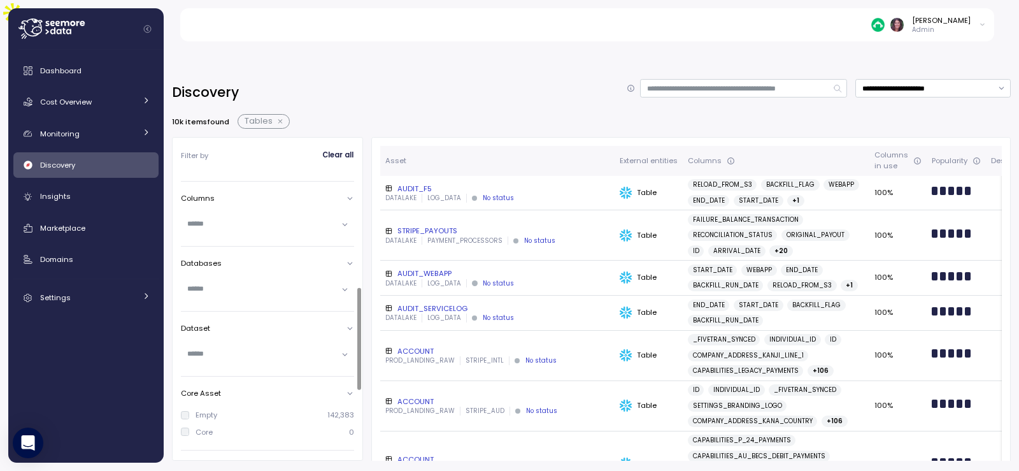
click at [206, 218] on input "text" at bounding box center [262, 223] width 150 height 11
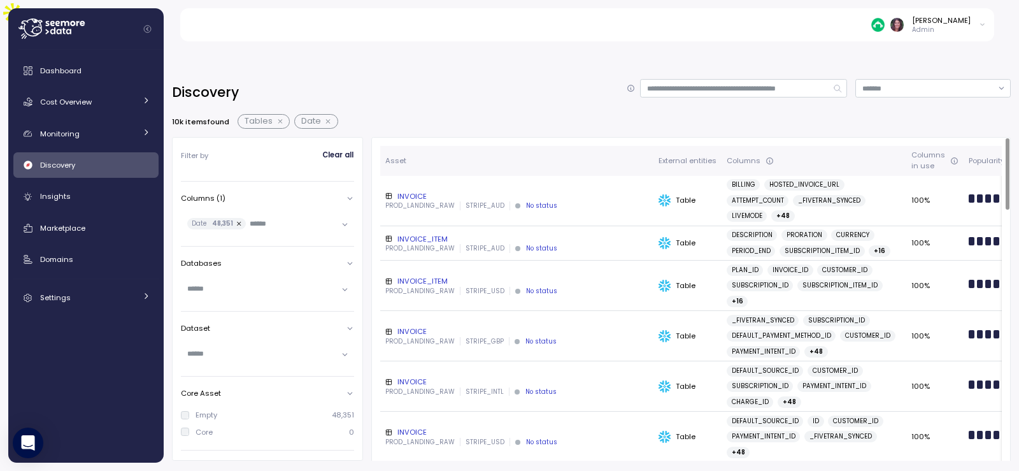
click at [414, 191] on div "INVOICE" at bounding box center [516, 196] width 263 height 10
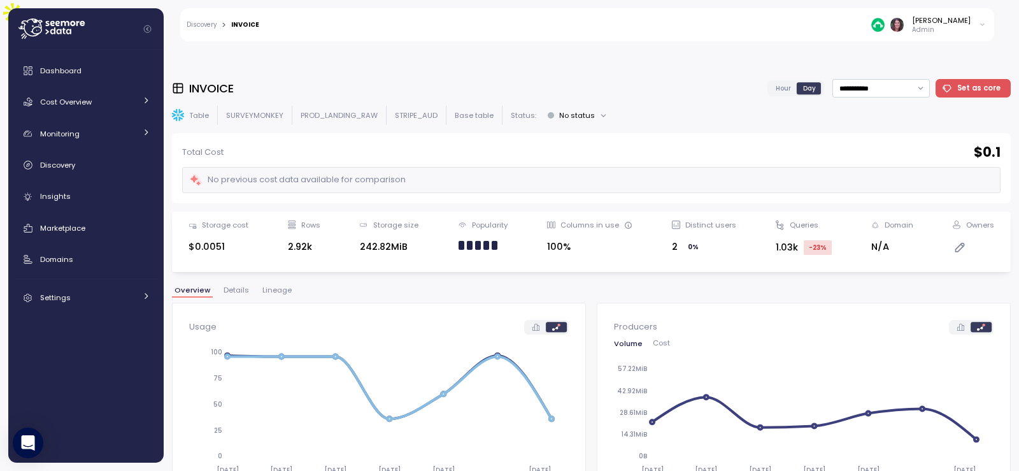
click at [273, 287] on span "Lineage" at bounding box center [276, 290] width 29 height 7
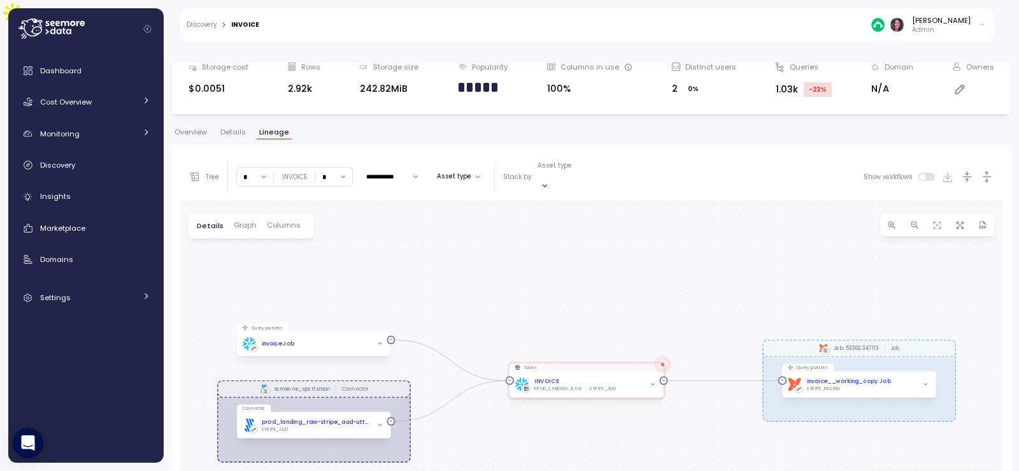
scroll to position [240, 0]
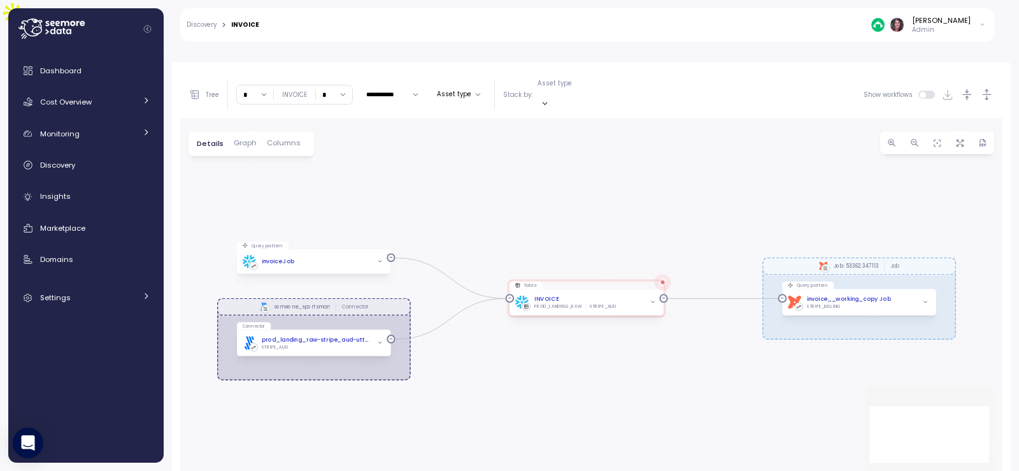
click at [285, 139] on button "Columns" at bounding box center [284, 143] width 44 height 8
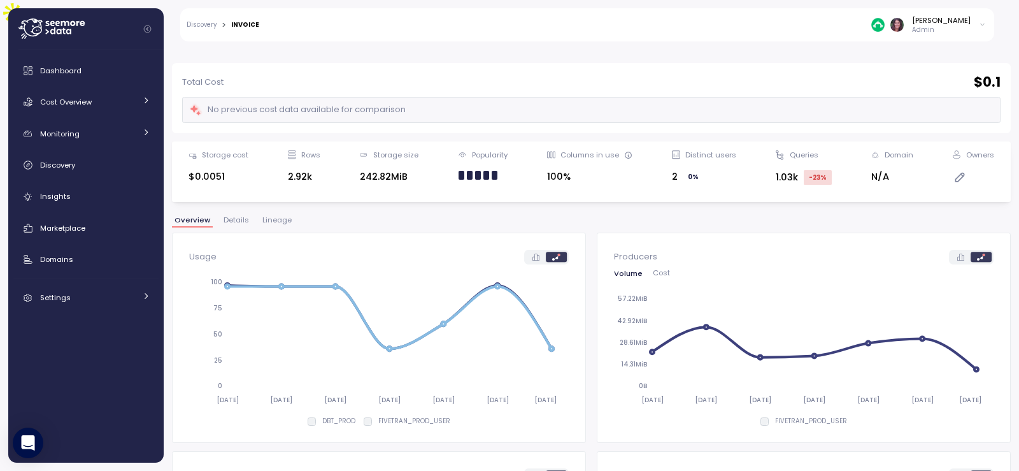
scroll to position [28, 0]
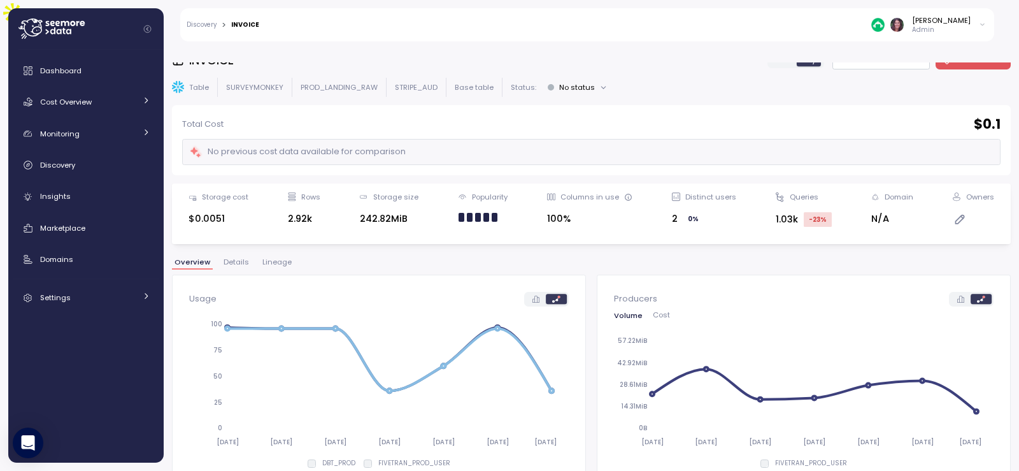
click at [280, 259] on span "Lineage" at bounding box center [276, 262] width 29 height 7
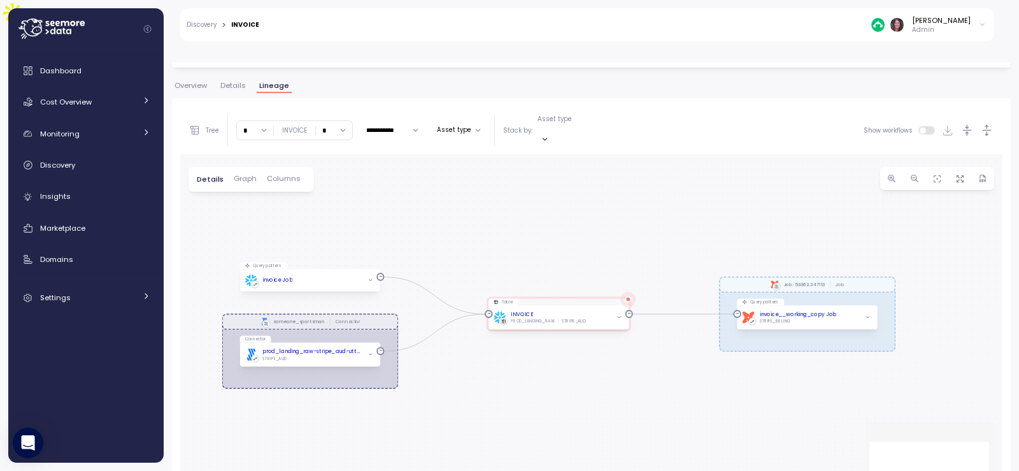
scroll to position [215, 0]
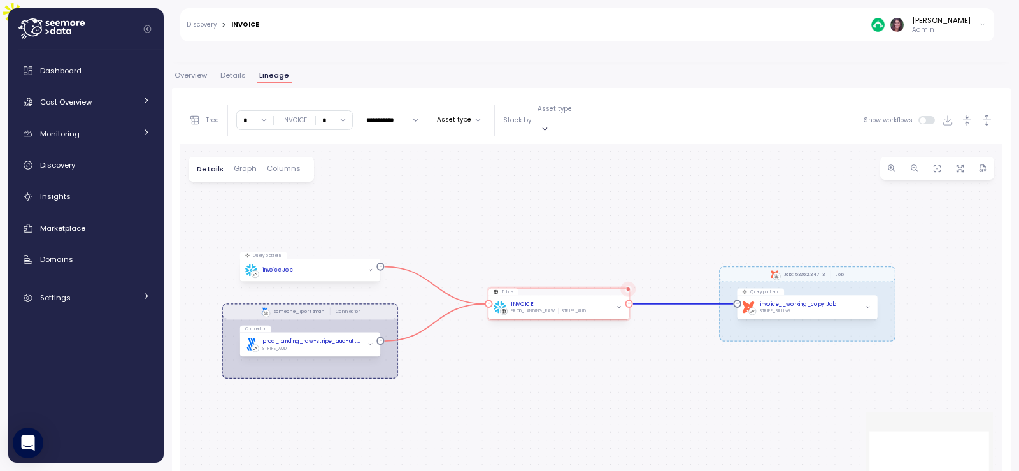
click at [617, 304] on icon "button" at bounding box center [619, 306] width 5 height 5
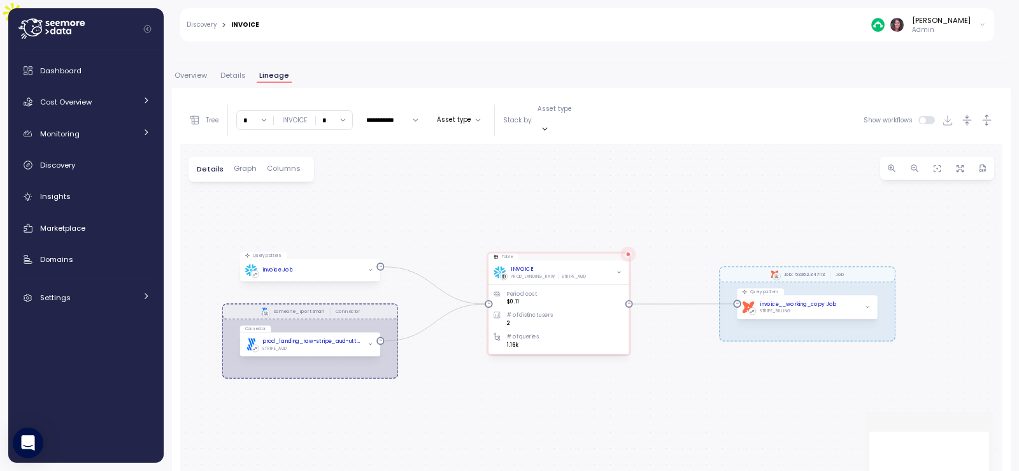
click at [291, 165] on span "Columns" at bounding box center [284, 168] width 34 height 7
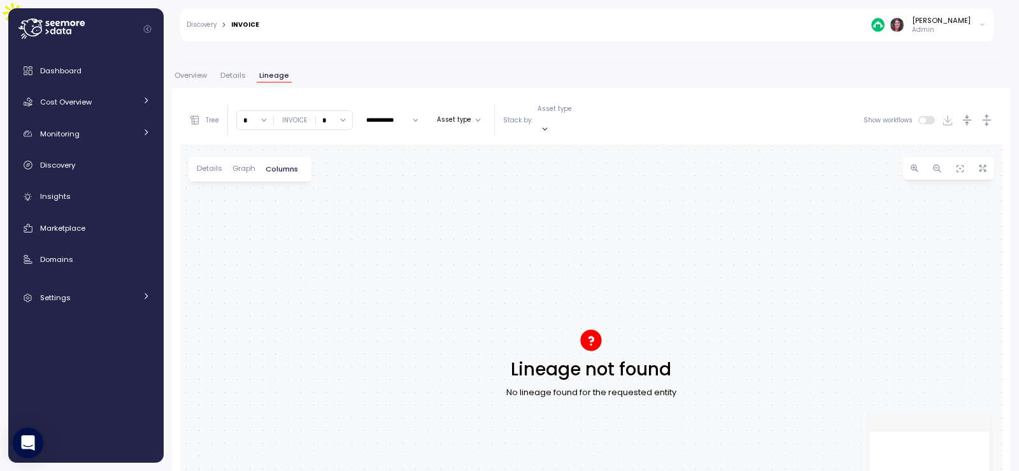
click at [291, 166] on span "Columns" at bounding box center [282, 169] width 32 height 7
click at [213, 165] on span "Details" at bounding box center [209, 168] width 25 height 7
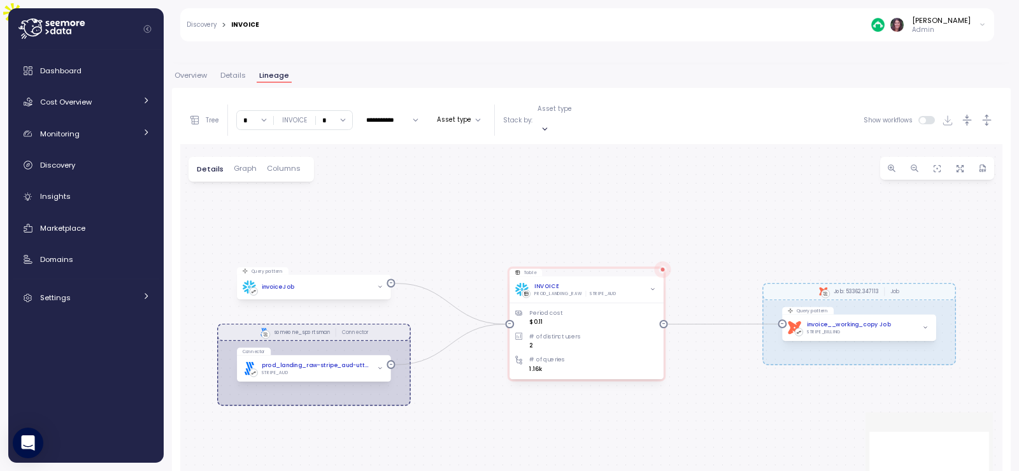
click at [207, 22] on link "Discovery" at bounding box center [202, 25] width 30 height 6
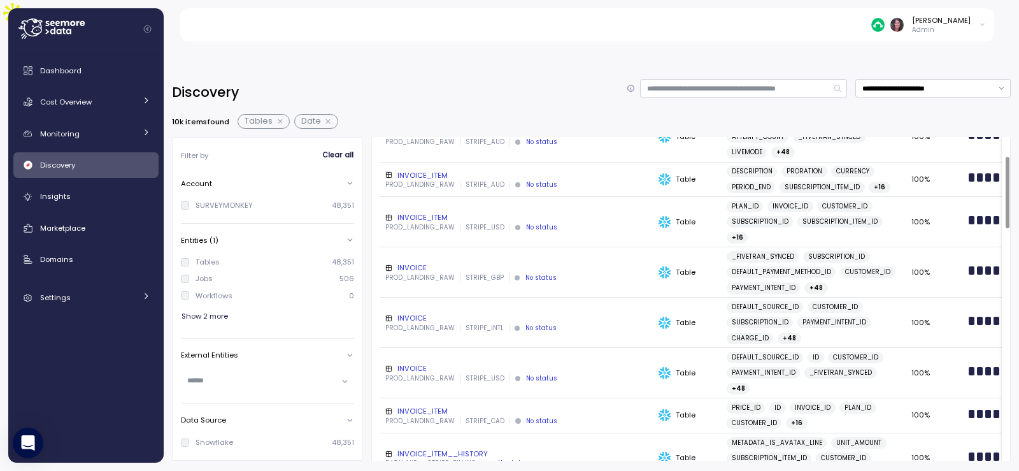
scroll to position [85, 0]
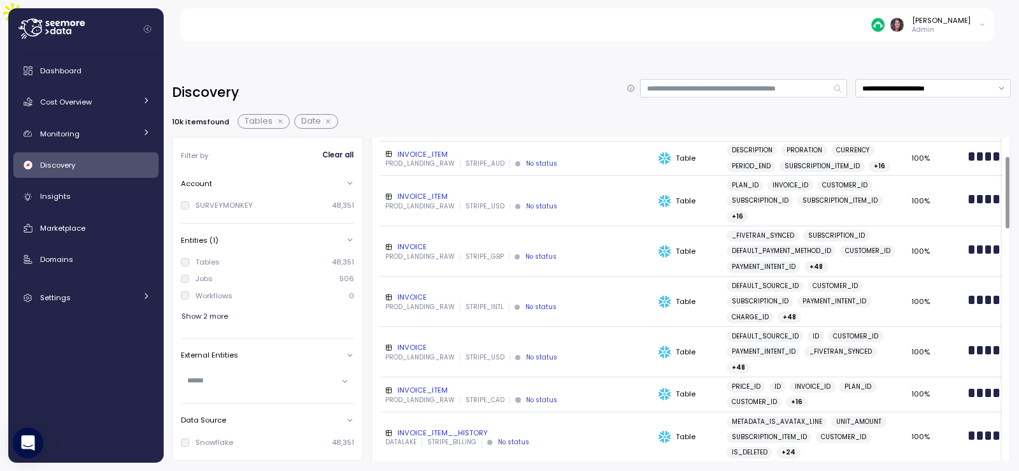
click at [410, 276] on td "INVOICE PROD_LANDING_RAW STRIPE_INTL No status" at bounding box center [516, 301] width 273 height 50
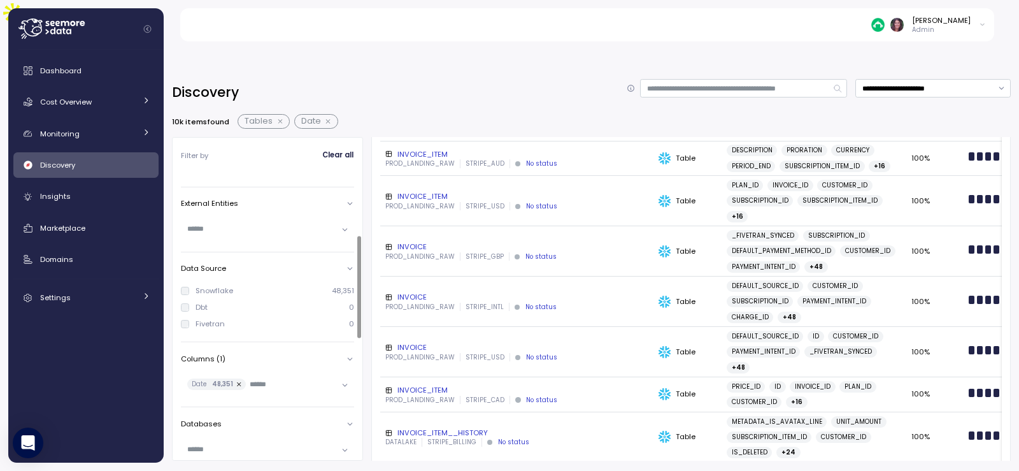
scroll to position [170, 0]
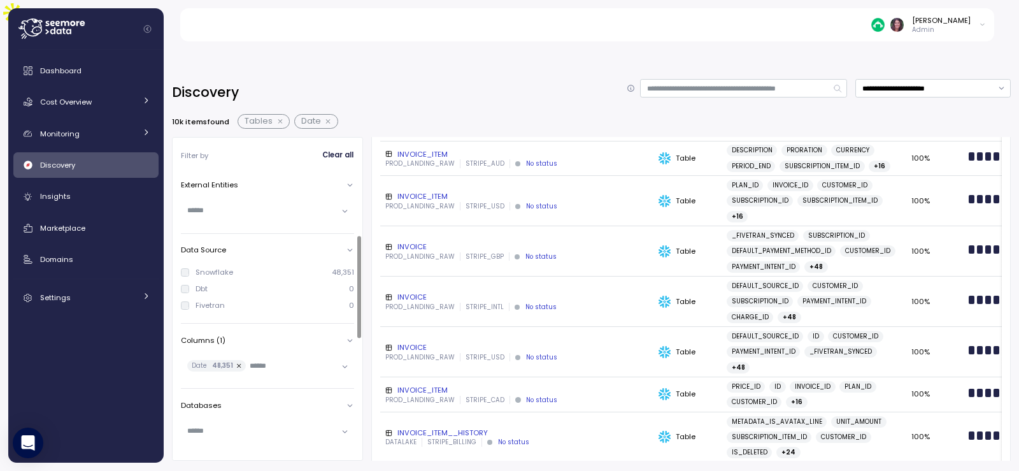
click at [235, 360] on button "button" at bounding box center [239, 365] width 13 height 11
click at [237, 360] on input "text" at bounding box center [262, 365] width 150 height 11
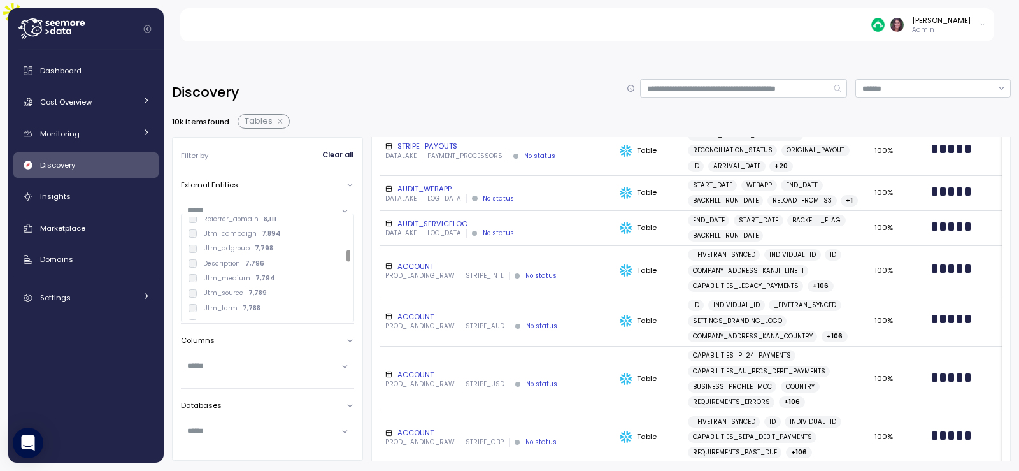
scroll to position [637, 0]
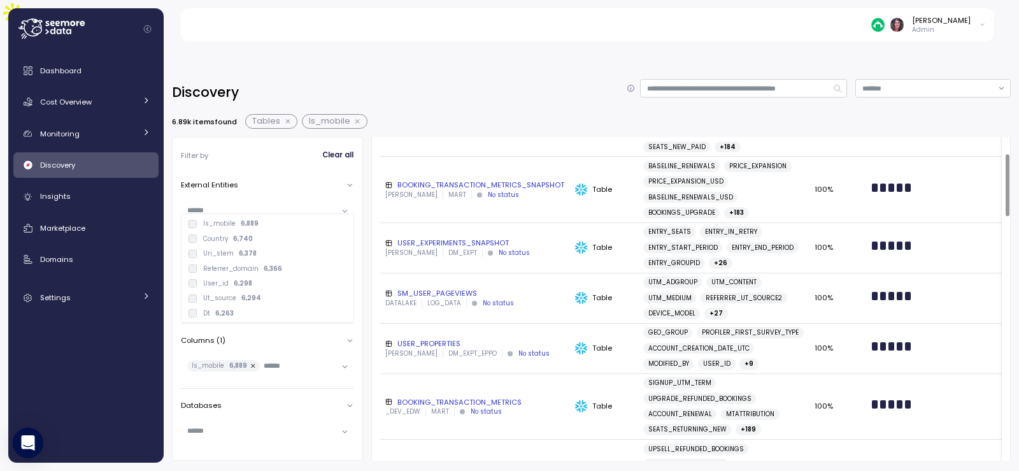
click at [538, 180] on div "BOOKING_TRANSACTION_METRICS_SNAPSHOT" at bounding box center [475, 185] width 180 height 10
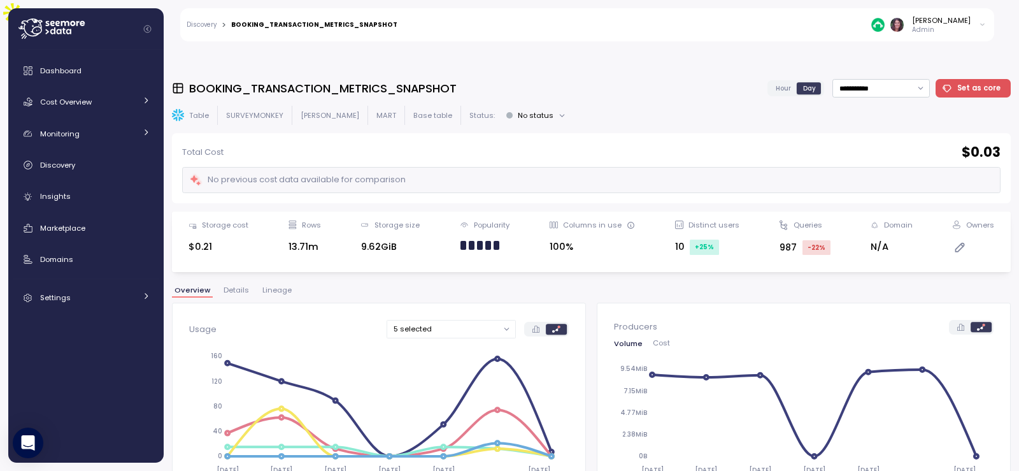
click at [280, 287] on span "Lineage" at bounding box center [276, 290] width 29 height 7
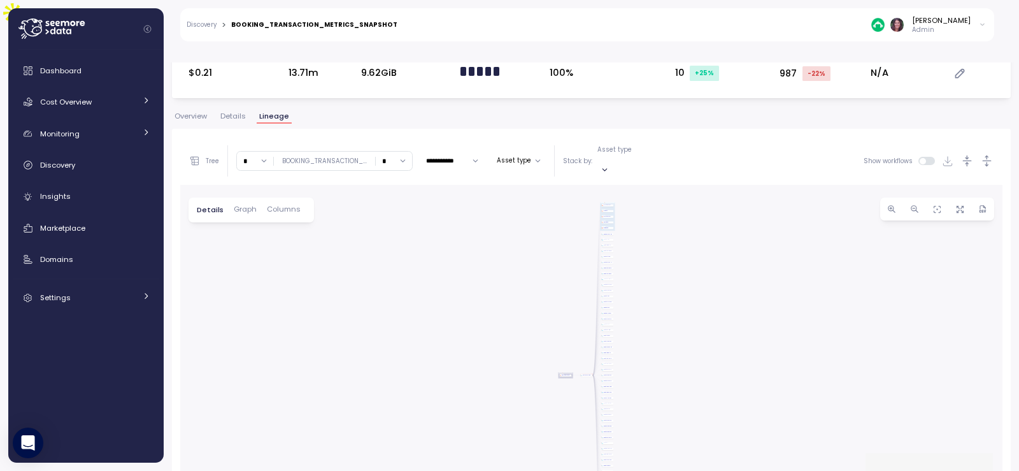
scroll to position [240, 0]
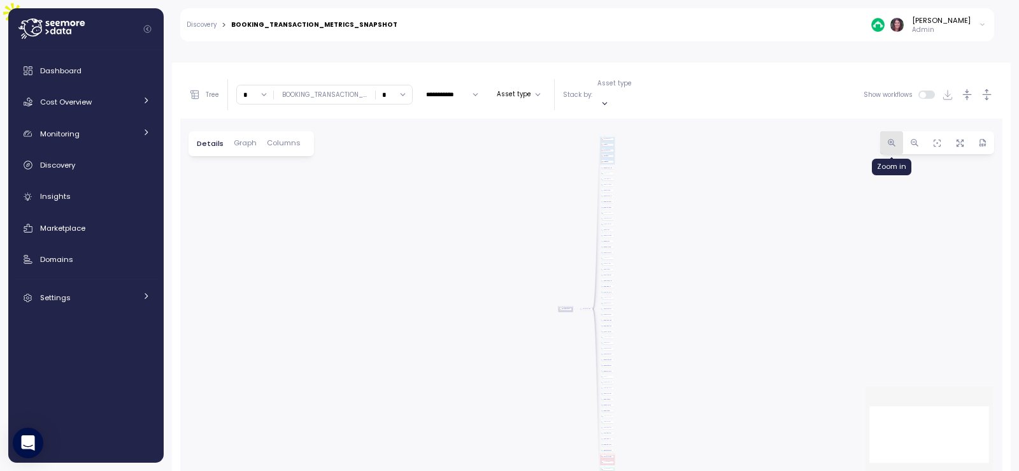
click at [880, 131] on button "button" at bounding box center [891, 142] width 23 height 23
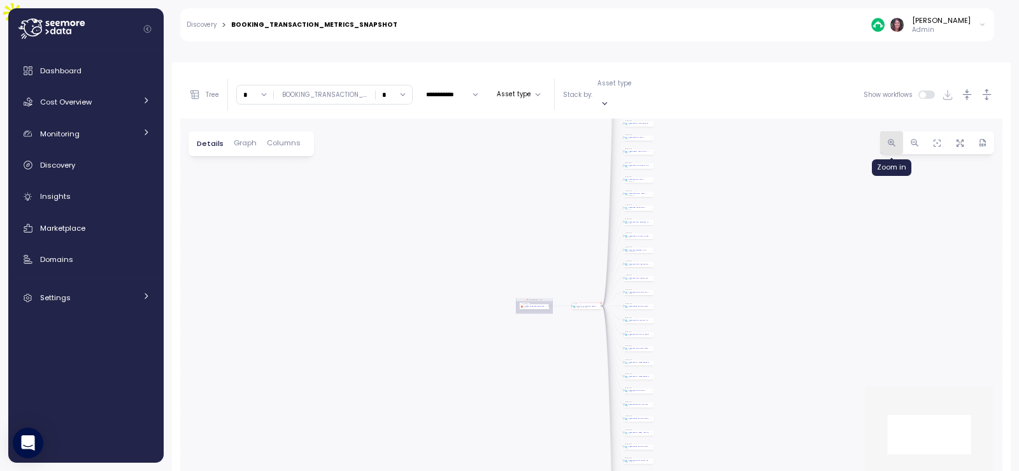
click at [880, 131] on button "button" at bounding box center [891, 142] width 23 height 23
click at [889, 139] on icon "button" at bounding box center [892, 142] width 6 height 6
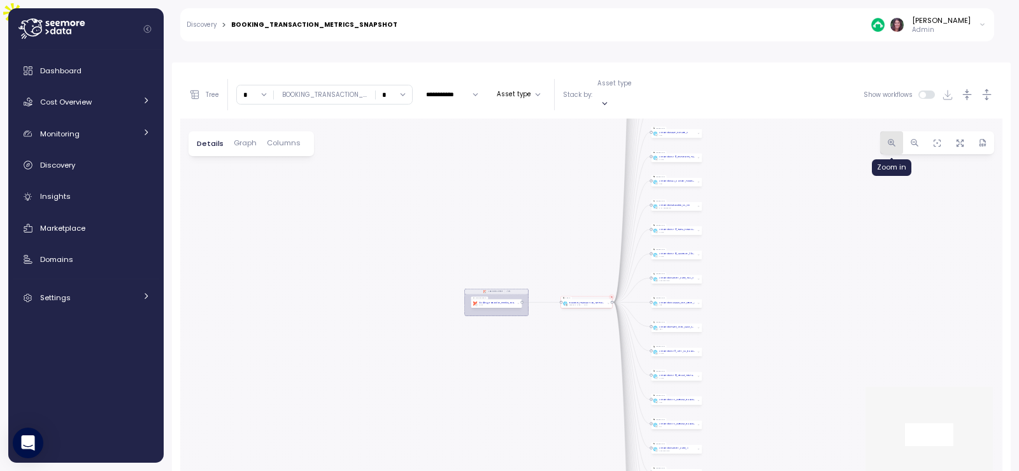
click at [889, 139] on icon "button" at bounding box center [892, 142] width 6 height 6
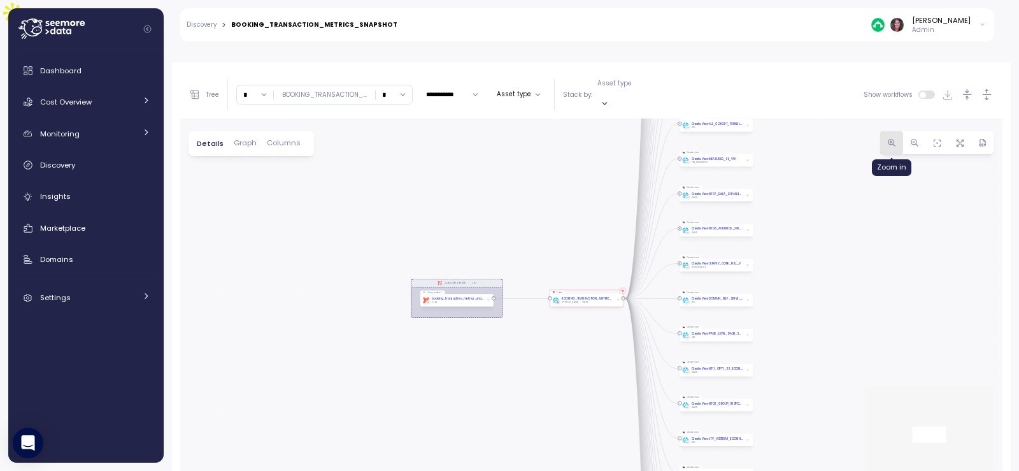
click at [889, 139] on icon "button" at bounding box center [892, 142] width 6 height 6
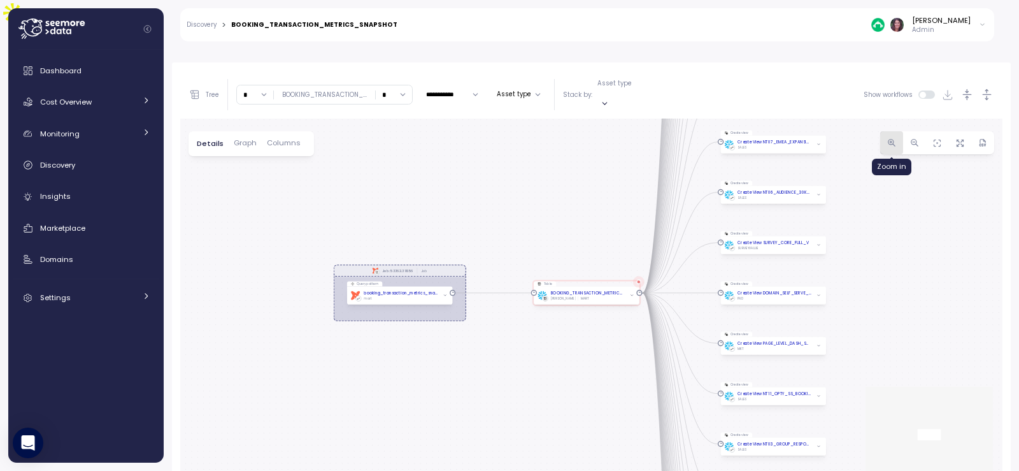
click at [889, 139] on icon "button" at bounding box center [892, 142] width 6 height 6
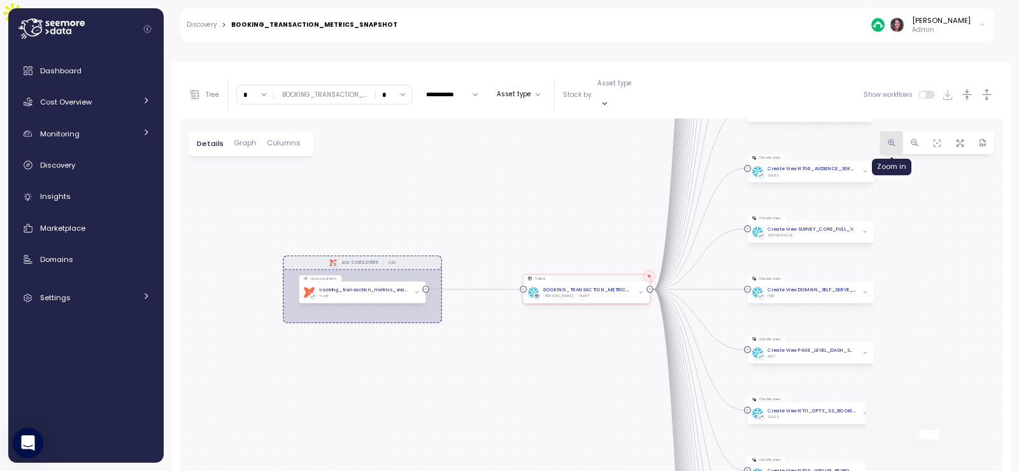
click at [889, 139] on icon "button" at bounding box center [892, 142] width 6 height 6
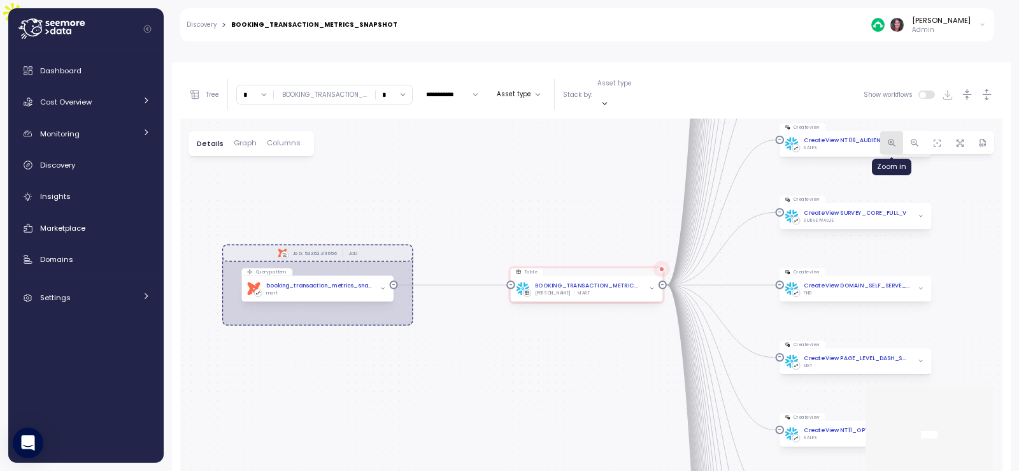
click at [889, 139] on icon "button" at bounding box center [892, 142] width 6 height 6
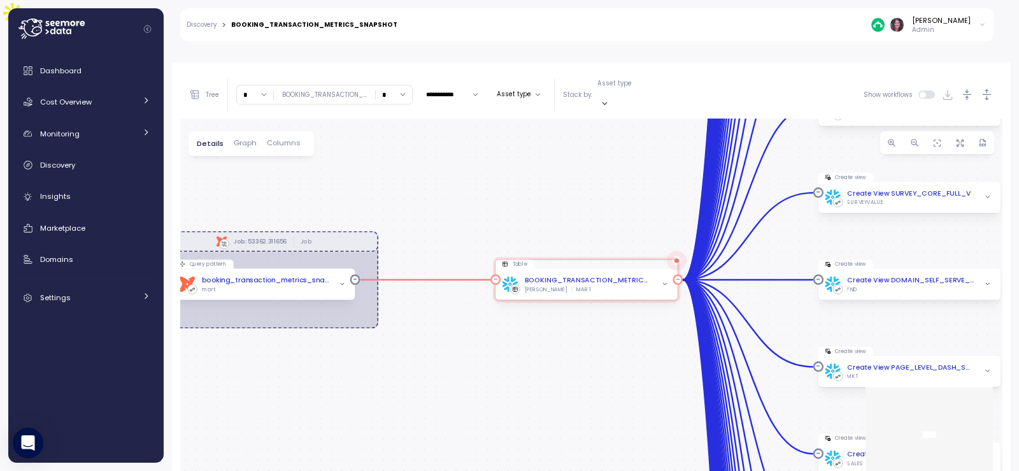
click at [665, 278] on div at bounding box center [665, 284] width 12 height 12
click at [664, 242] on div at bounding box center [509, 235] width 1019 height 471
drag, startPoint x: 664, startPoint y: 243, endPoint x: 268, endPoint y: 114, distance: 417.2
click at [664, 281] on icon "button" at bounding box center [665, 284] width 7 height 7
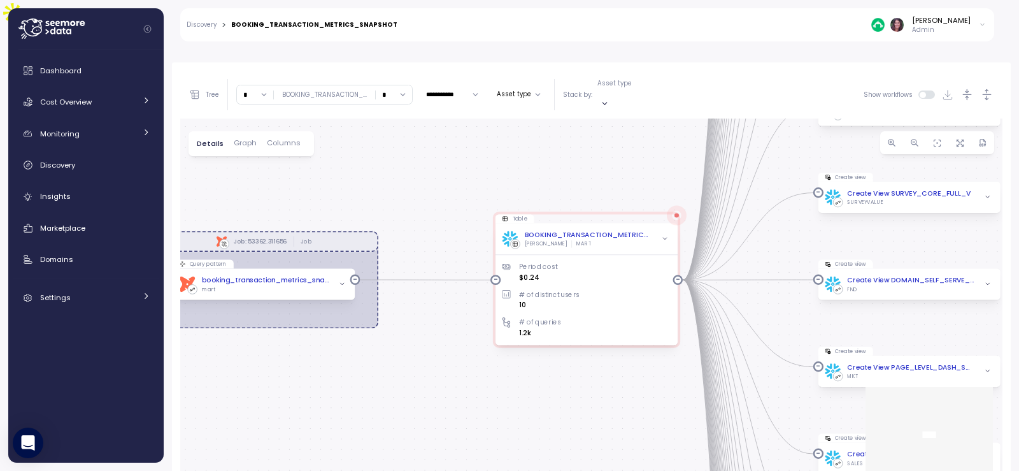
click at [283, 139] on span "Columns" at bounding box center [284, 142] width 34 height 7
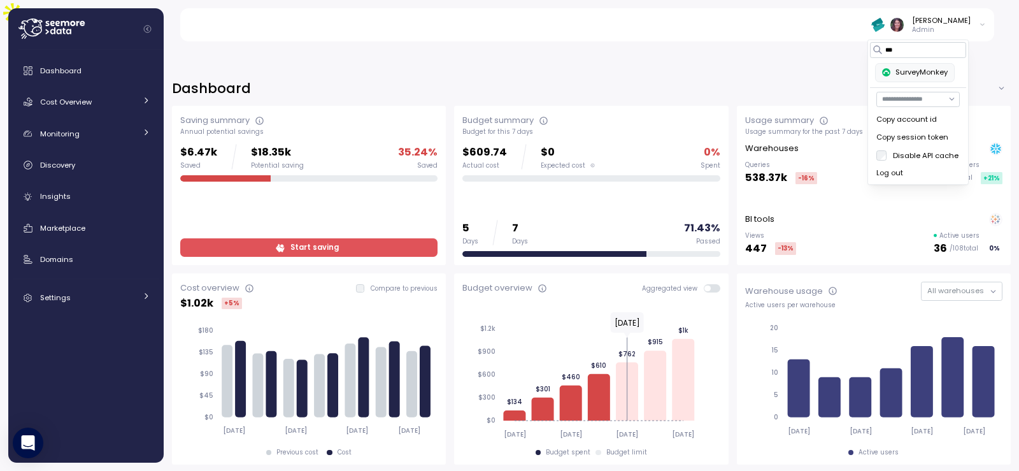
click at [584, 25] on div "[PERSON_NAME] Admin" at bounding box center [595, 24] width 800 height 33
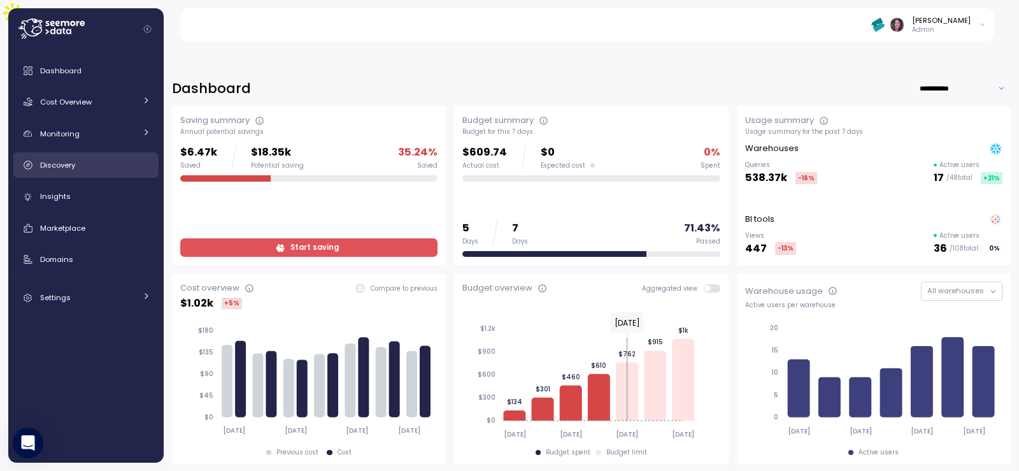
click at [71, 166] on span "Discovery" at bounding box center [57, 165] width 35 height 10
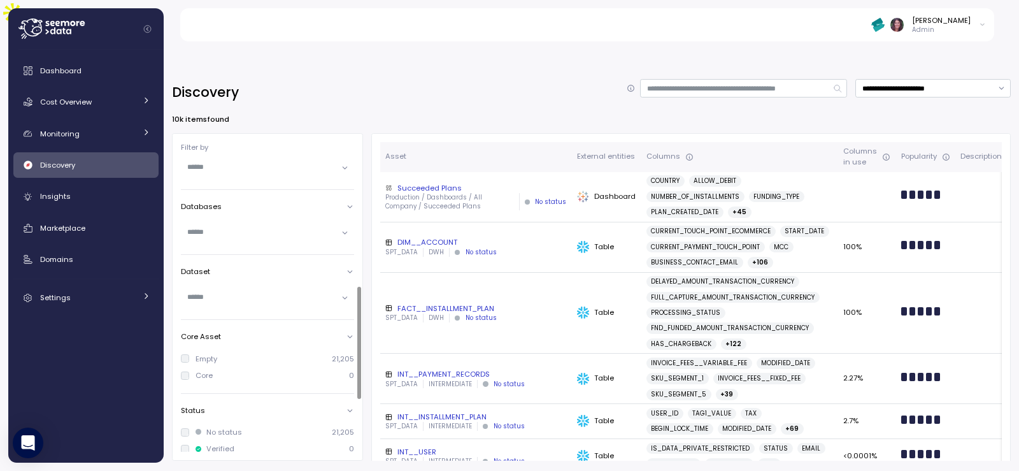
scroll to position [232, 0]
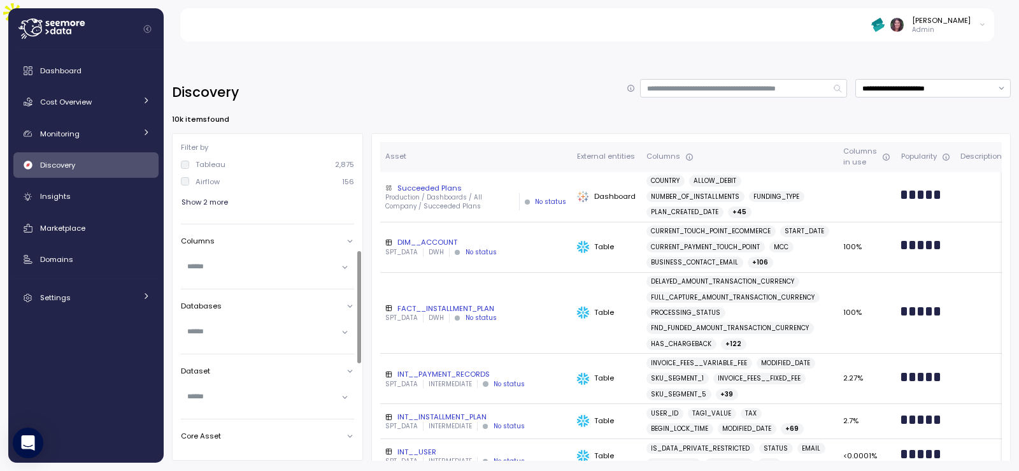
click at [357, 255] on div at bounding box center [359, 307] width 4 height 112
click at [215, 261] on input "text" at bounding box center [262, 266] width 150 height 11
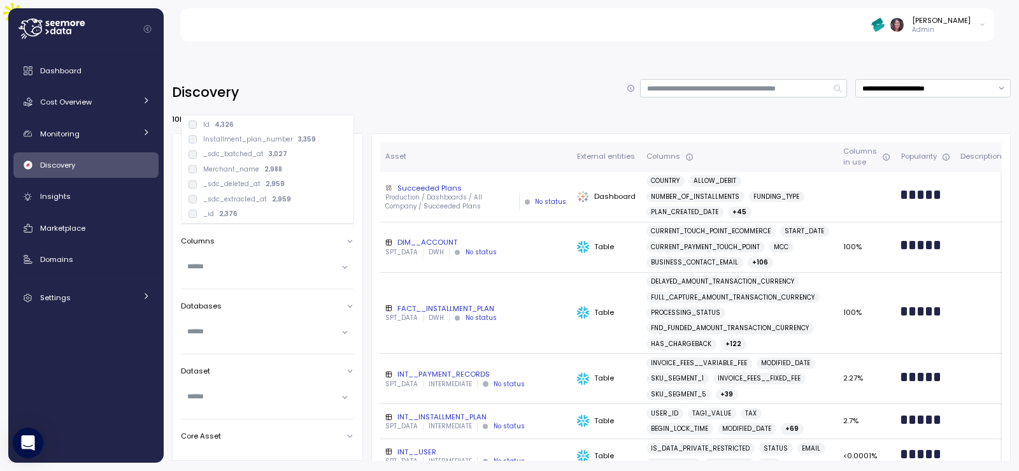
click at [238, 171] on p "Merchant_name" at bounding box center [231, 169] width 56 height 9
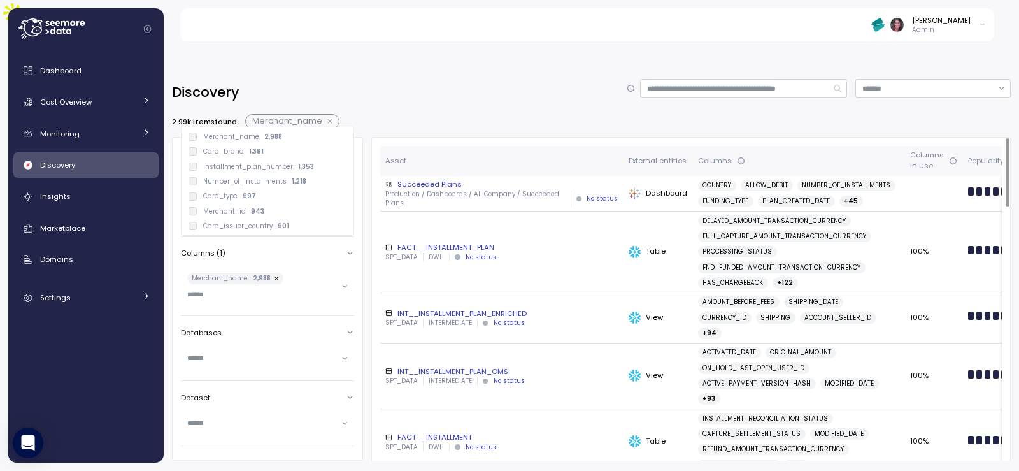
click at [441, 242] on div "FACT__INSTALLMENT_PLAN" at bounding box center [501, 247] width 233 height 10
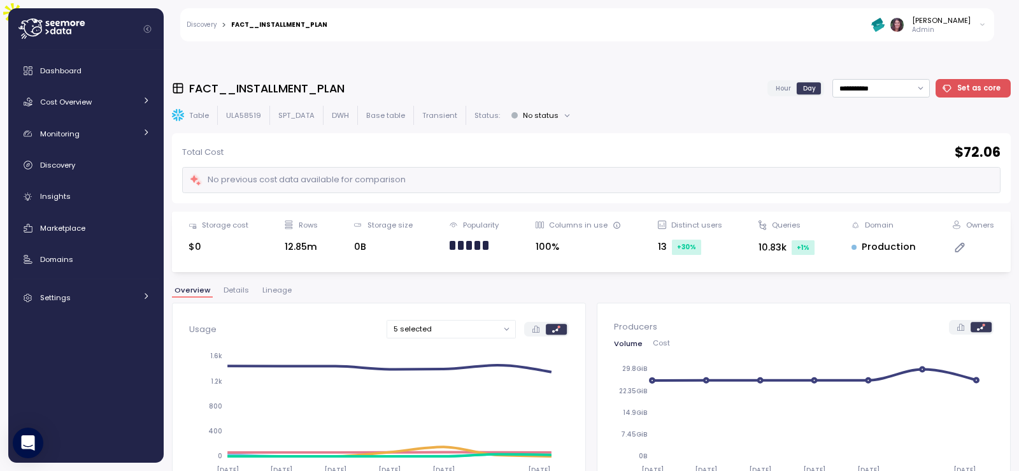
click at [266, 287] on span "Lineage" at bounding box center [276, 290] width 29 height 7
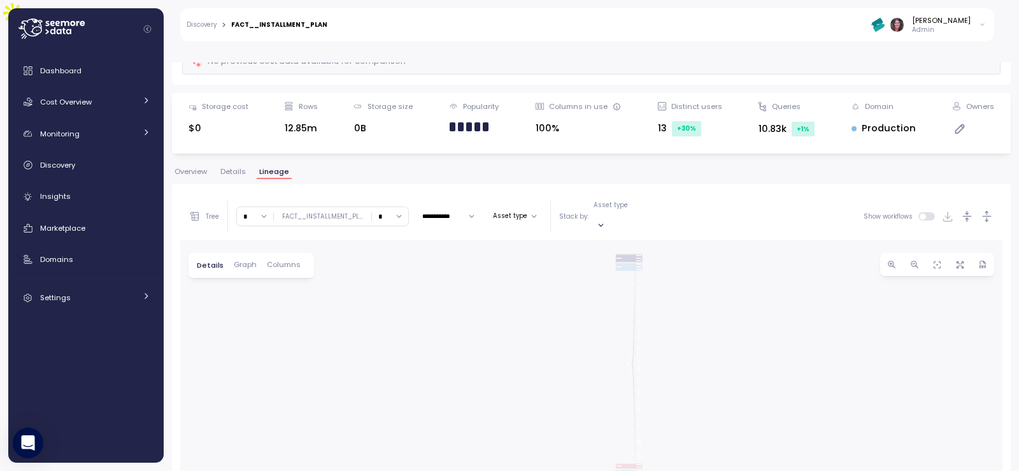
scroll to position [143, 0]
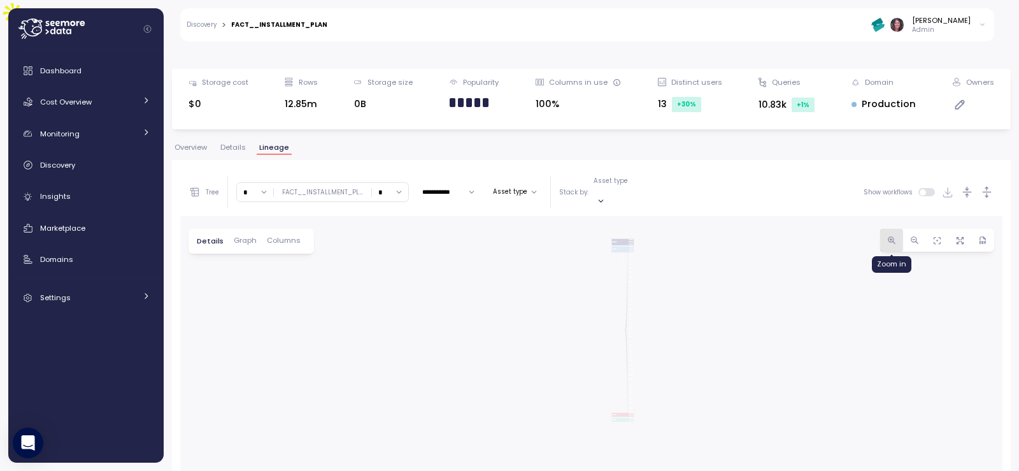
click at [887, 236] on icon "button" at bounding box center [892, 241] width 10 height 10
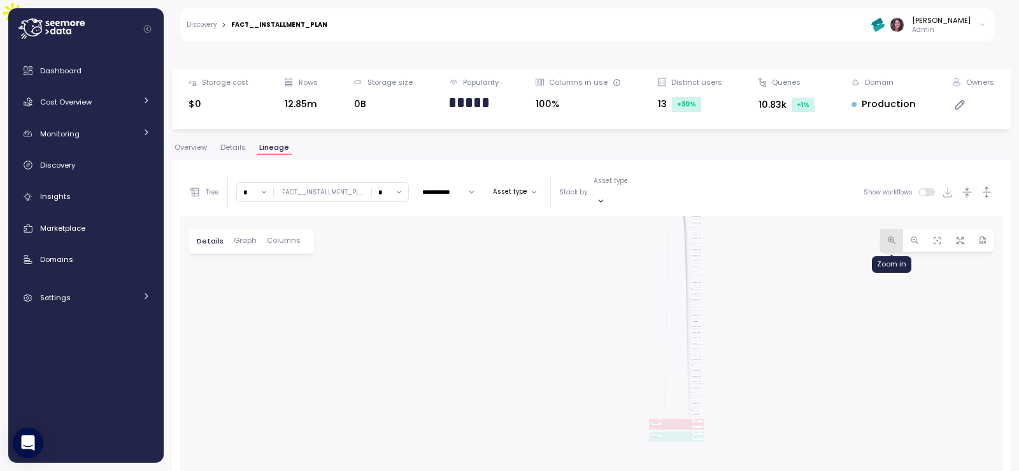
click at [887, 236] on icon "button" at bounding box center [892, 241] width 10 height 10
drag, startPoint x: 883, startPoint y: 199, endPoint x: 684, endPoint y: 179, distance: 200.3
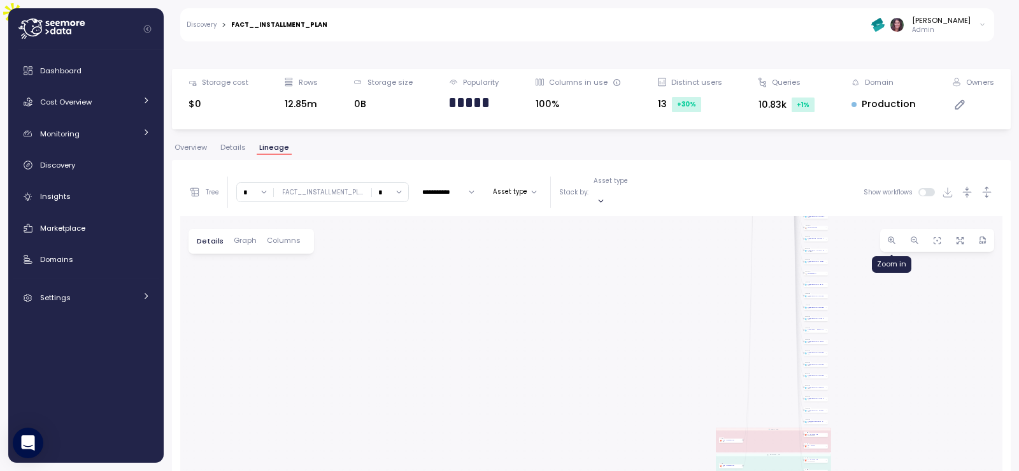
click at [887, 236] on icon "button" at bounding box center [892, 241] width 10 height 10
drag, startPoint x: 384, startPoint y: 266, endPoint x: 383, endPoint y: 363, distance: 96.8
click at [336, 380] on div "T_run_dwh_prod Dag EL_sources_snowflake_daily_prod Dag local_run Dag ML_bin_ano…" at bounding box center [591, 402] width 822 height 373
click at [887, 236] on icon "button" at bounding box center [892, 241] width 10 height 10
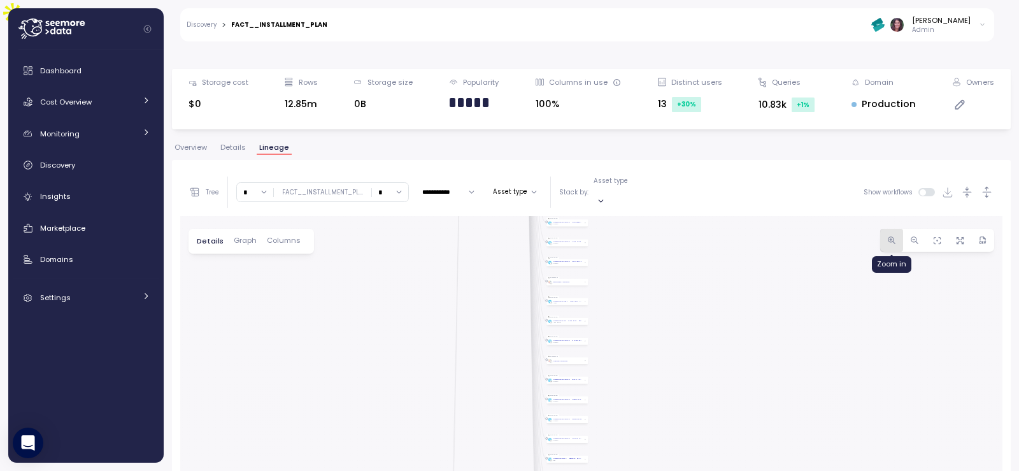
click at [887, 236] on icon "button" at bounding box center [892, 241] width 10 height 10
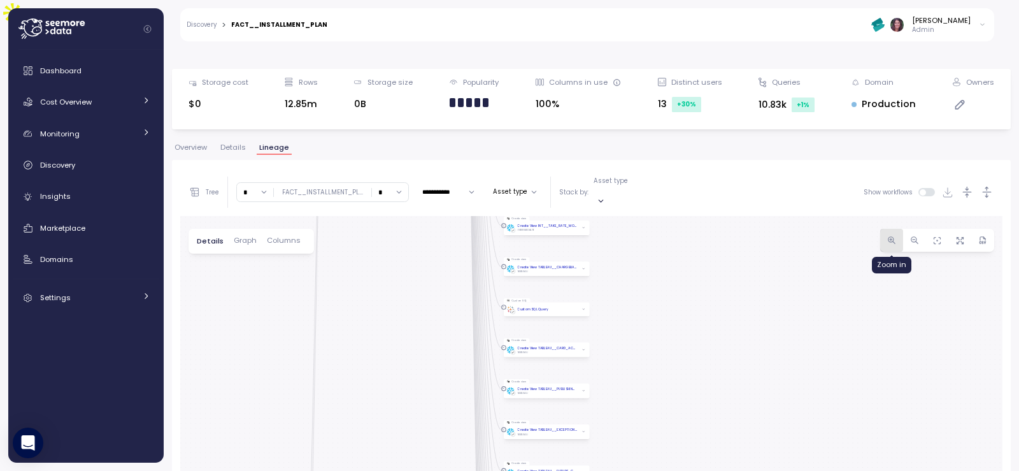
click at [887, 236] on icon "button" at bounding box center [892, 241] width 10 height 10
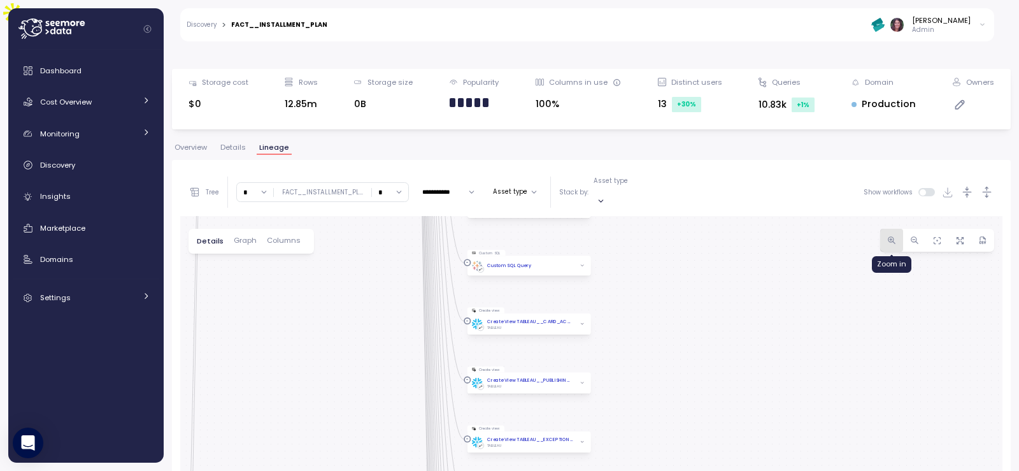
click at [887, 236] on icon "button" at bounding box center [892, 241] width 10 height 10
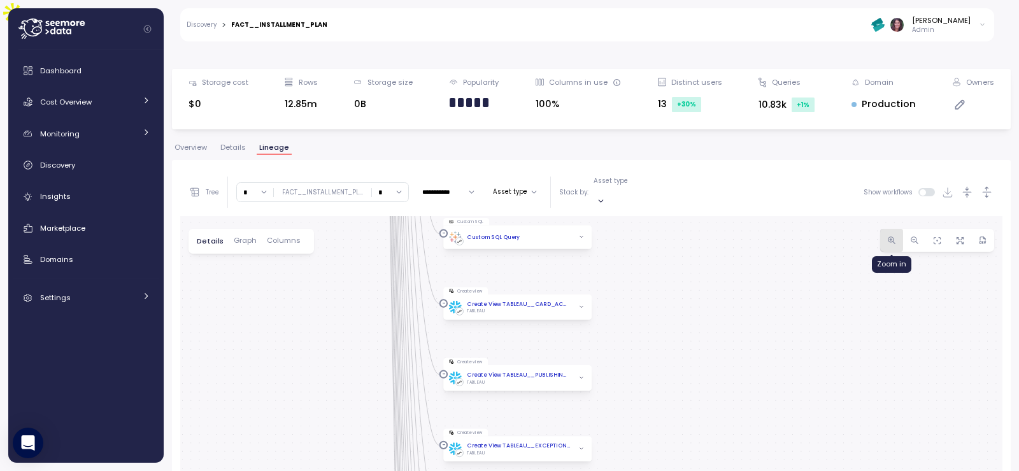
click at [887, 236] on icon "button" at bounding box center [892, 241] width 10 height 10
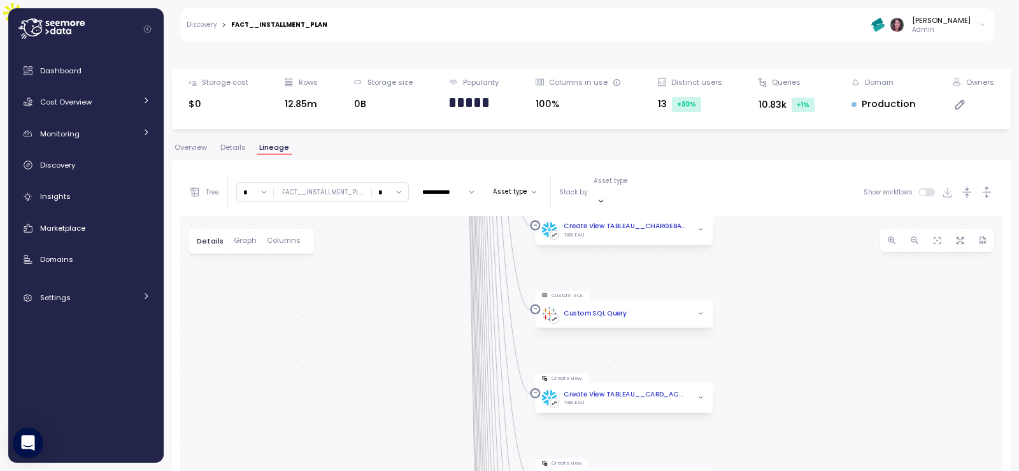
drag, startPoint x: 811, startPoint y: 393, endPoint x: 750, endPoint y: 350, distance: 74.6
click at [808, 389] on div "T_run_dwh_prod Dag EL_sources_snowflake_daily_prod Dag local_run Dag ML_bin_ano…" at bounding box center [591, 402] width 822 height 373
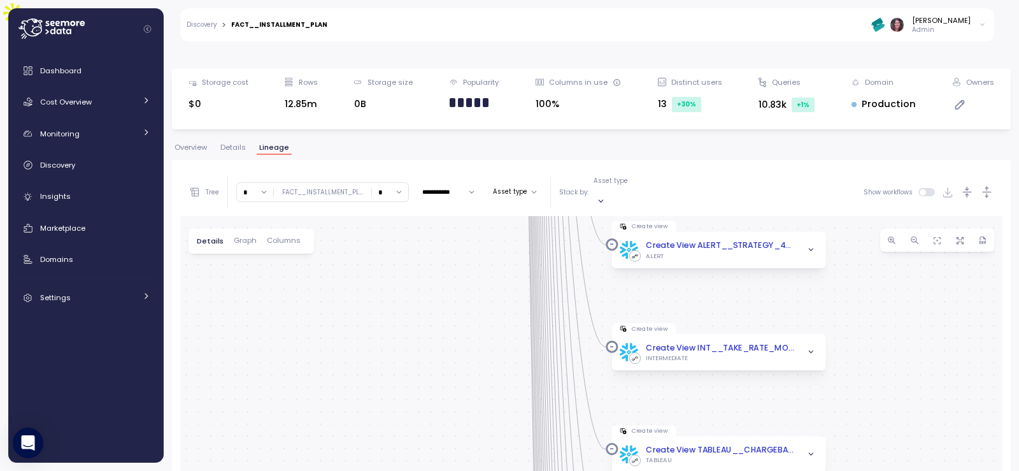
drag, startPoint x: 806, startPoint y: 241, endPoint x: 868, endPoint y: 434, distance: 201.9
click at [869, 440] on div "T_run_dwh_prod Dag EL_sources_snowflake_daily_prod Dag local_run Dag ML_bin_ano…" at bounding box center [591, 402] width 822 height 373
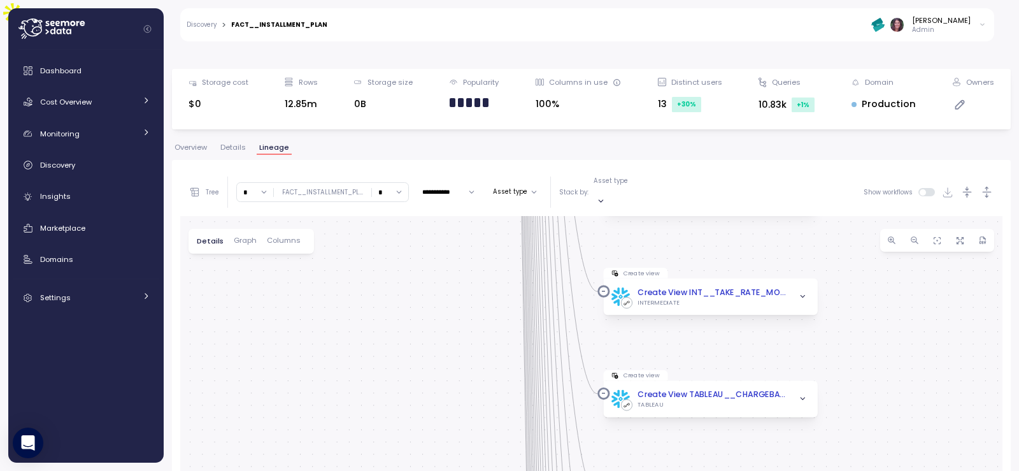
click at [210, 22] on link "Discovery" at bounding box center [202, 25] width 30 height 6
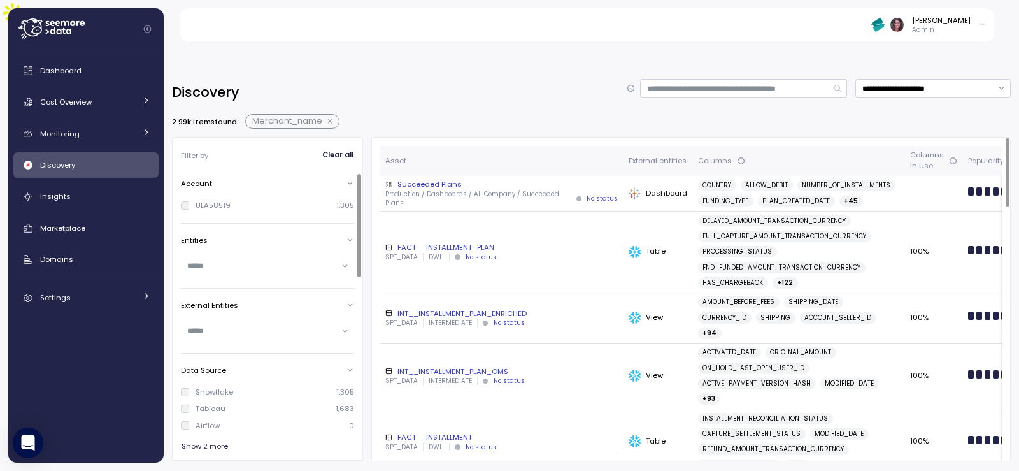
click at [208, 403] on div "Tableau" at bounding box center [211, 408] width 30 height 10
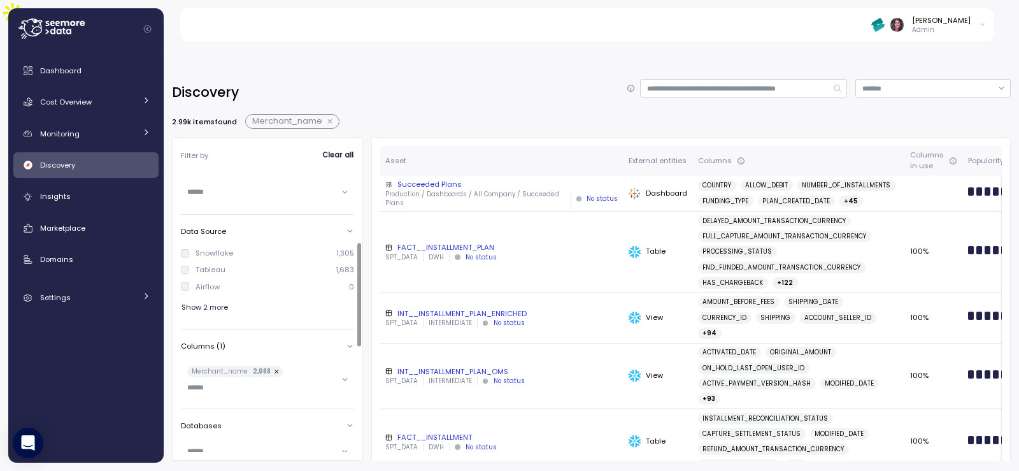
scroll to position [212, 0]
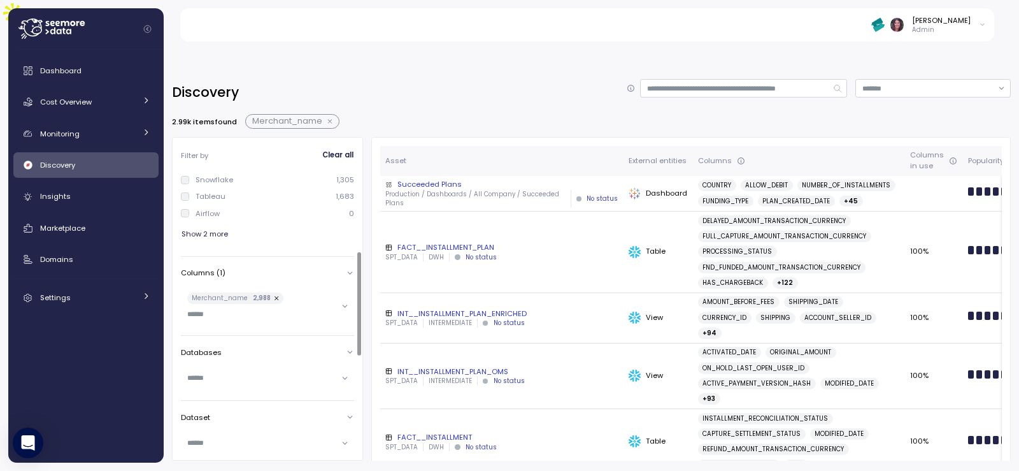
click at [273, 292] on button "button" at bounding box center [277, 297] width 13 height 11
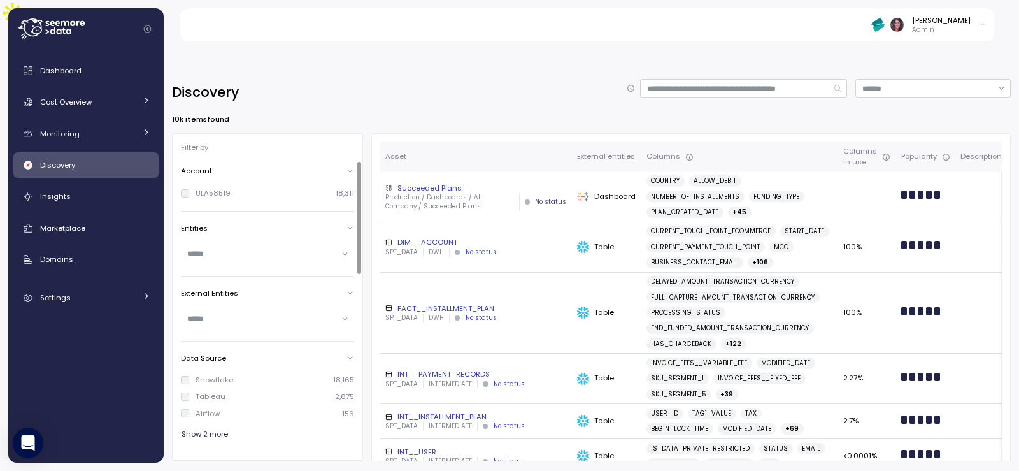
click at [231, 248] on input "text" at bounding box center [262, 253] width 150 height 11
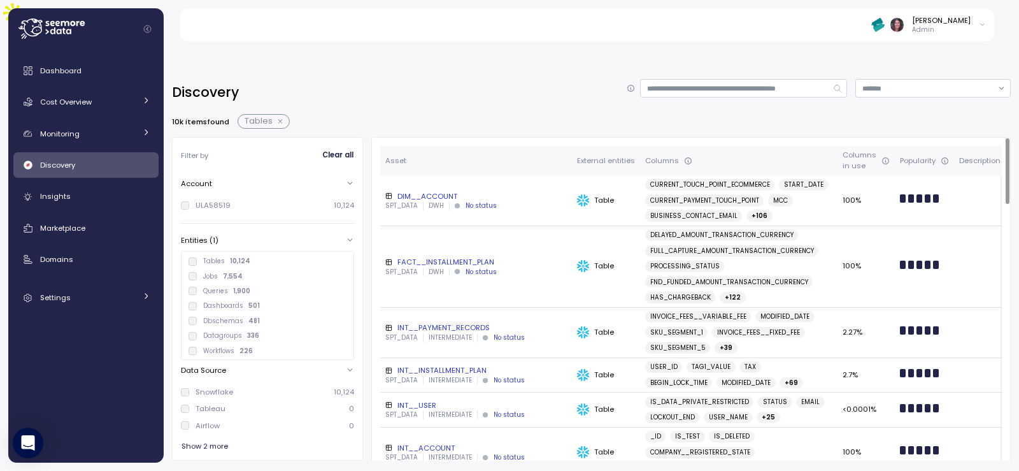
click at [436, 191] on div "DIM__ACCOUNT" at bounding box center [476, 196] width 182 height 10
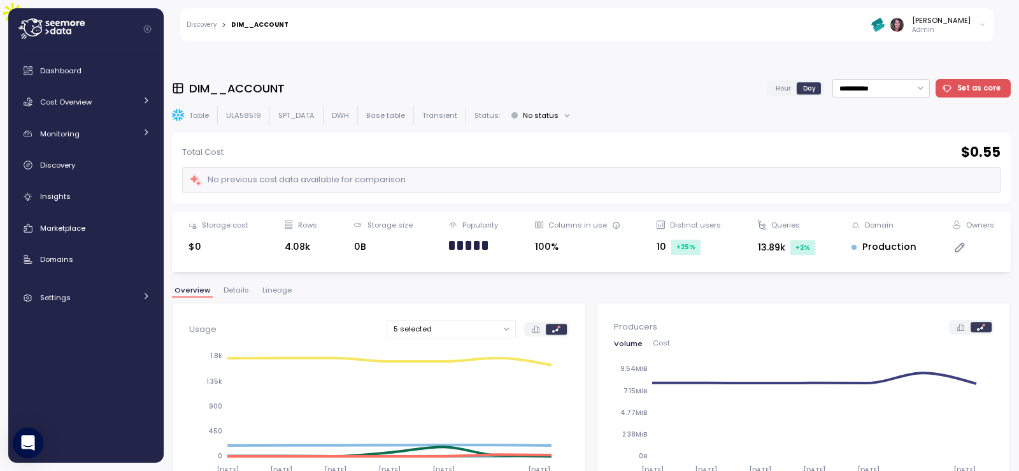
click at [284, 287] on span "Lineage" at bounding box center [276, 290] width 29 height 7
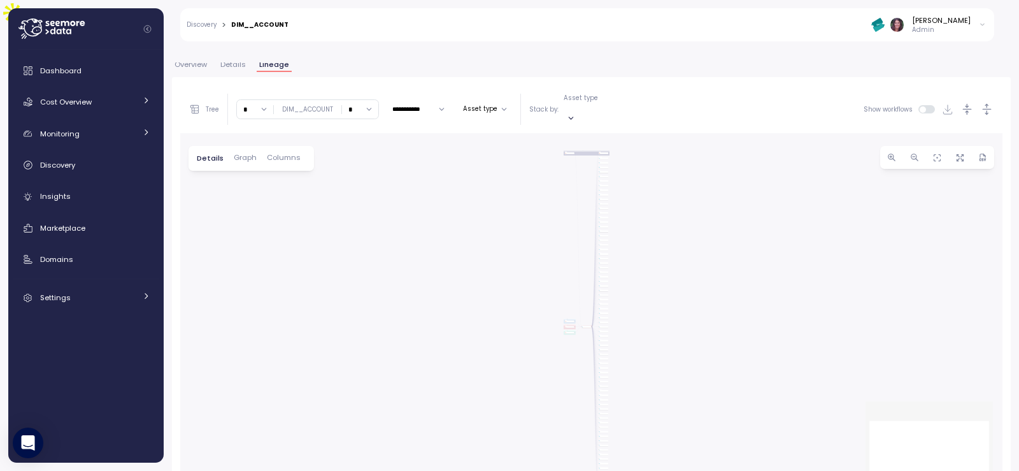
scroll to position [240, 0]
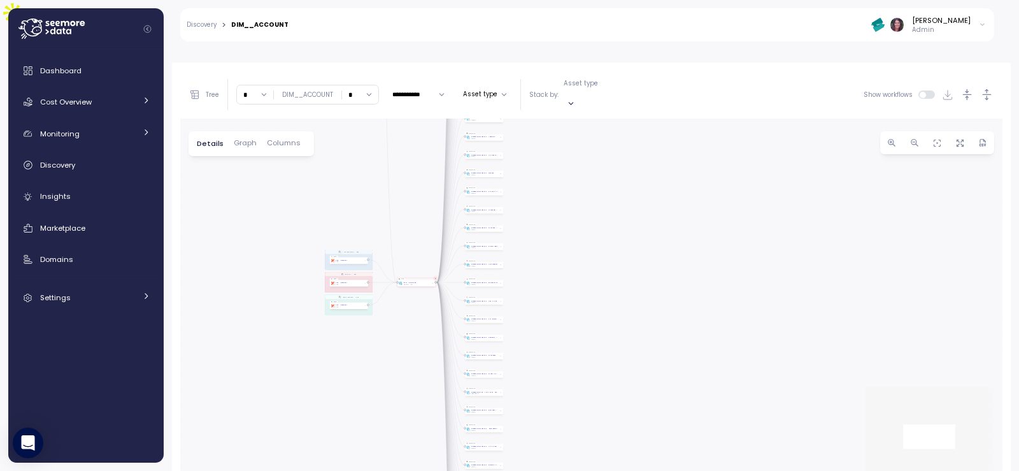
drag, startPoint x: 591, startPoint y: 210, endPoint x: 717, endPoint y: 327, distance: 171.3
click at [754, 349] on div "EL_sources_snowflake_daily_prod Dag T_run_dwh_prod Dag local_run Dag ML_bin_ano…" at bounding box center [591, 304] width 822 height 373
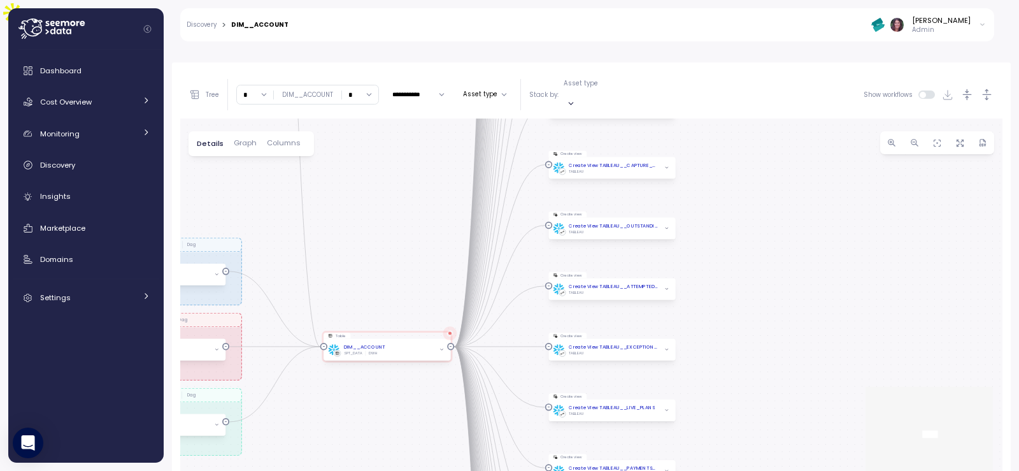
drag, startPoint x: 610, startPoint y: 289, endPoint x: 747, endPoint y: 297, distance: 137.2
click at [953, 325] on div "EL_sources_snowflake_daily_prod Dag T_run_dwh_prod Dag local_run Dag ML_bin_ano…" at bounding box center [591, 304] width 822 height 373
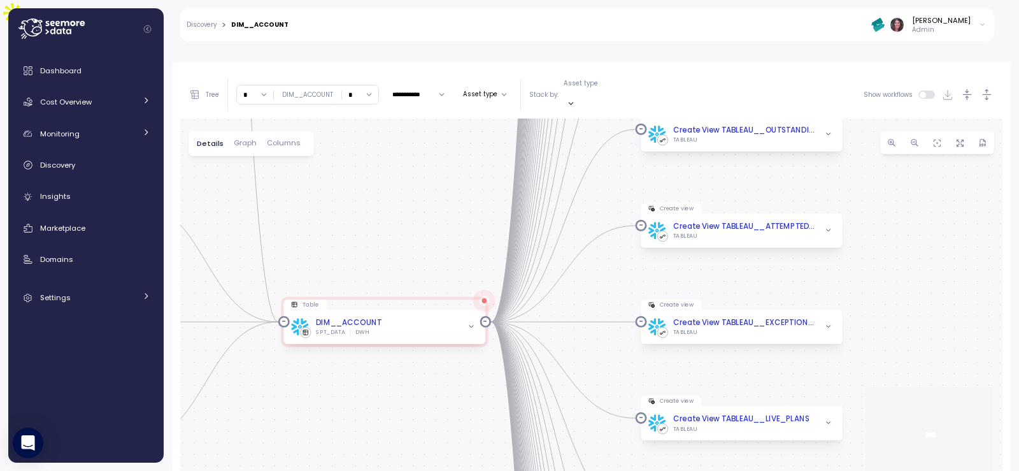
drag, startPoint x: 785, startPoint y: 302, endPoint x: 502, endPoint y: 313, distance: 283.7
click at [1019, 278] on div "**********" at bounding box center [591, 281] width 855 height 438
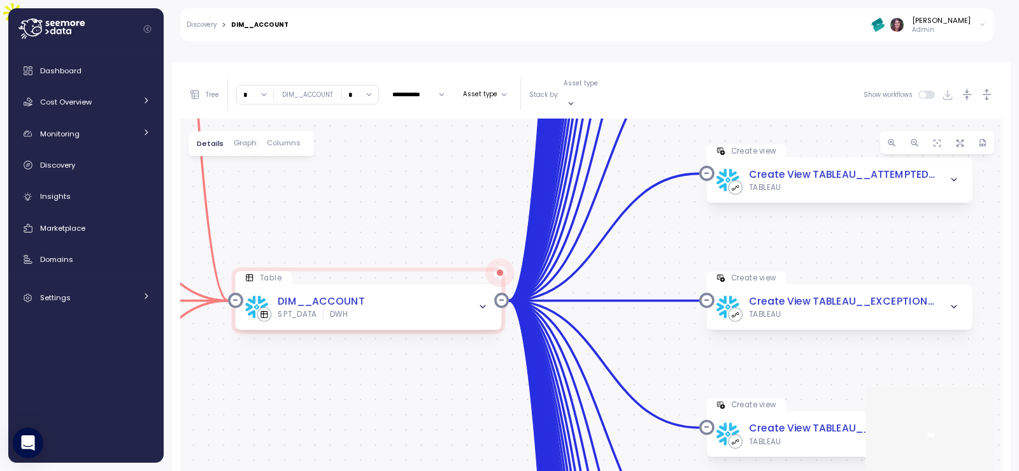
drag, startPoint x: 482, startPoint y: 266, endPoint x: 509, endPoint y: 247, distance: 33.8
click at [482, 306] on icon "button" at bounding box center [482, 307] width 5 height 3
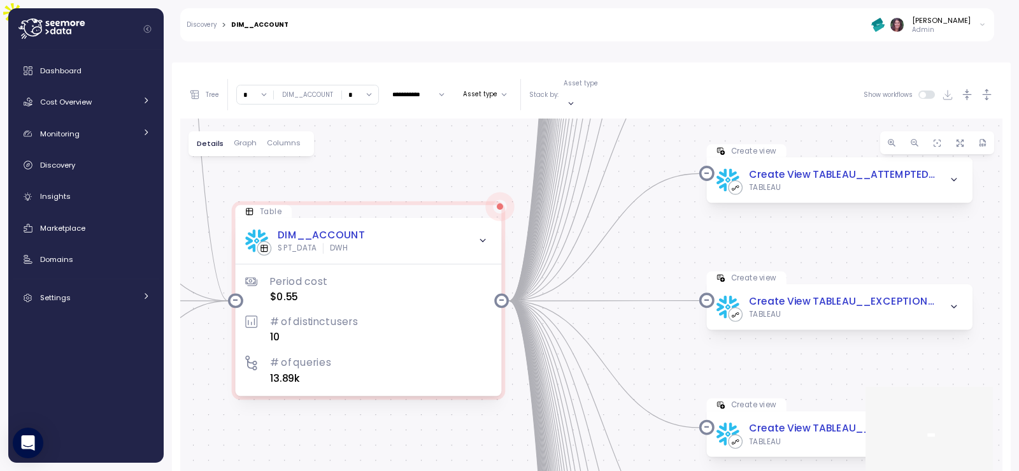
click at [278, 139] on span "Columns" at bounding box center [284, 142] width 34 height 7
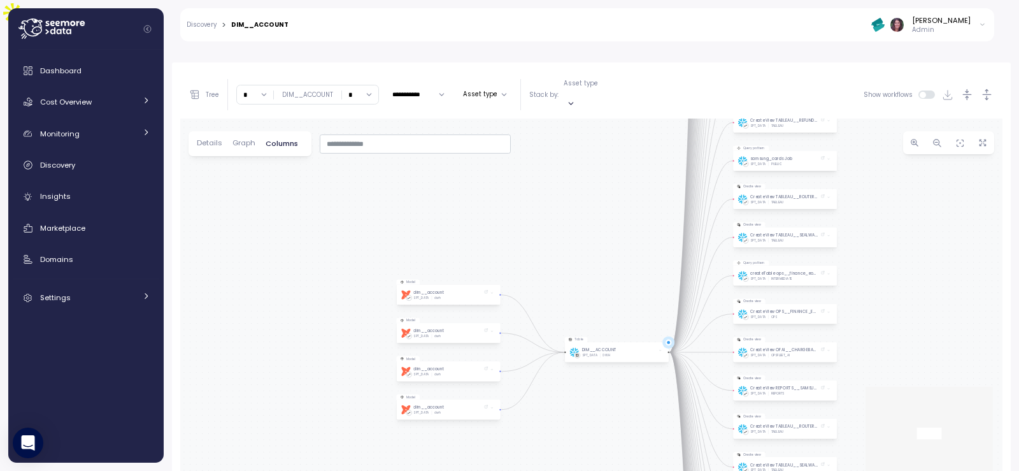
drag, startPoint x: 659, startPoint y: 296, endPoint x: 471, endPoint y: 150, distance: 237.9
click at [480, 157] on div "Model dbt dim__account SPT_DATA dwh Table DIM__ACCOUNT SPT_DATA DWH Model dbt d…" at bounding box center [591, 304] width 822 height 373
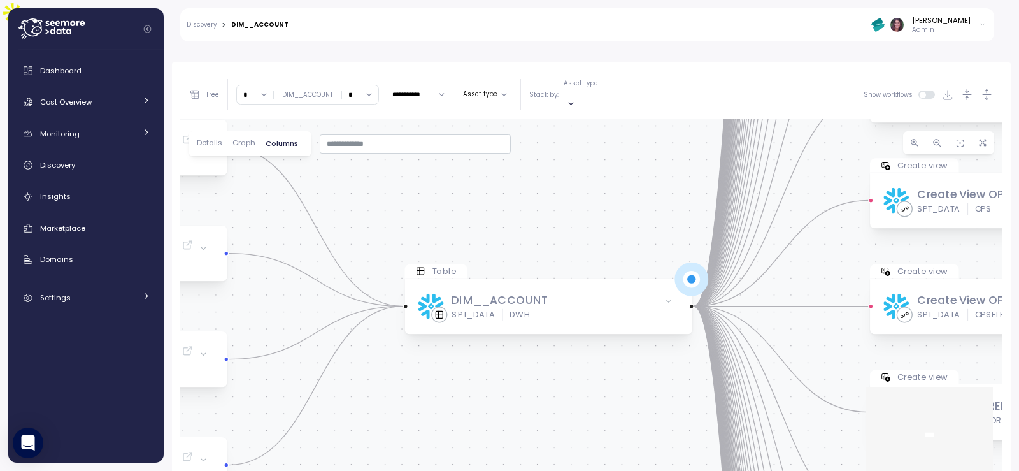
drag, startPoint x: 658, startPoint y: 300, endPoint x: 531, endPoint y: 181, distance: 174.4
click at [538, 178] on div "Model dbt dim__account SPT_DATA dwh Table DIM__ACCOUNT SPT_DATA DWH Model dbt d…" at bounding box center [591, 304] width 822 height 373
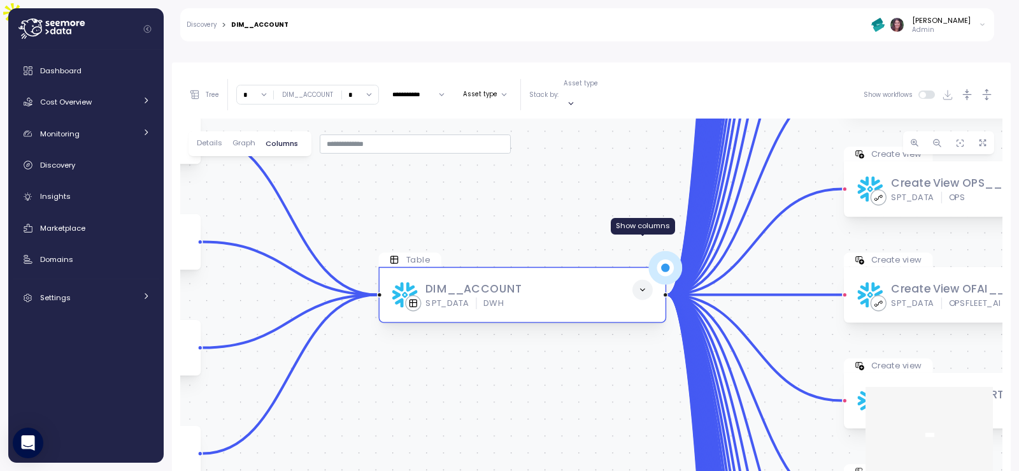
click at [640, 286] on icon at bounding box center [642, 290] width 8 height 8
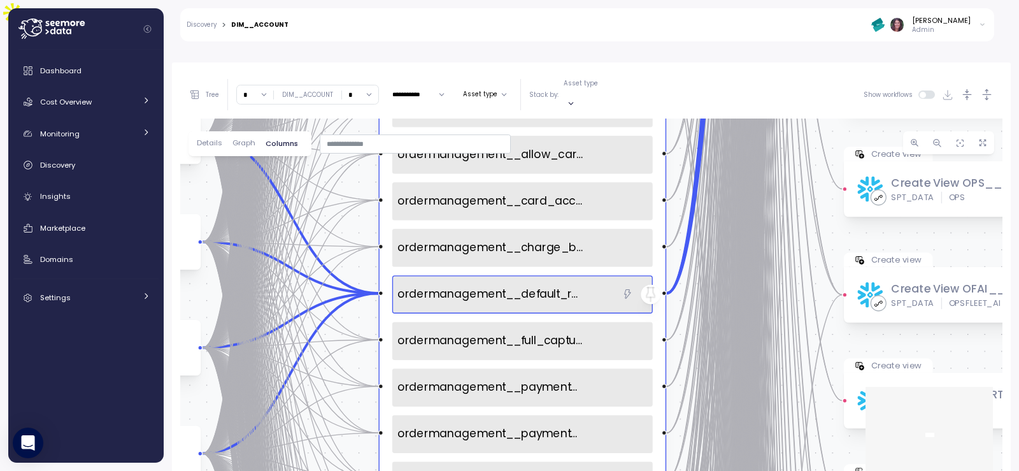
click at [643, 284] on icon at bounding box center [651, 294] width 20 height 20
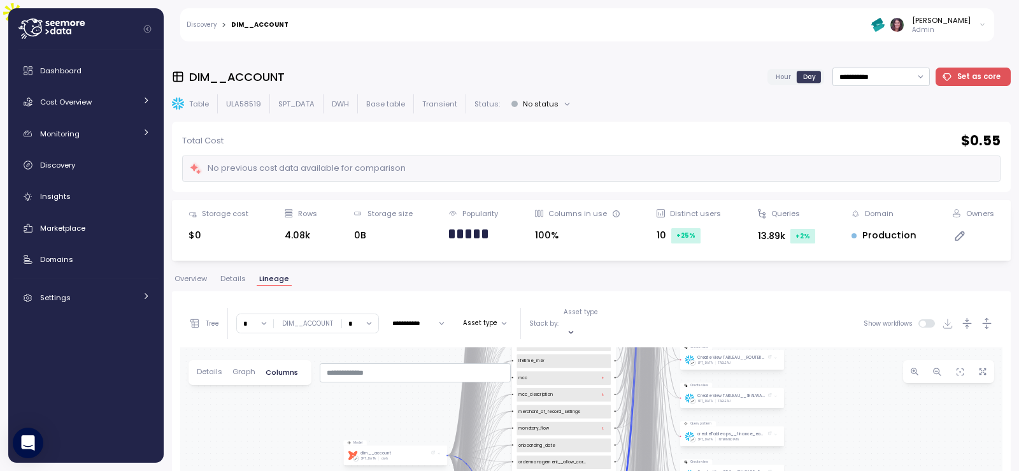
scroll to position [17, 0]
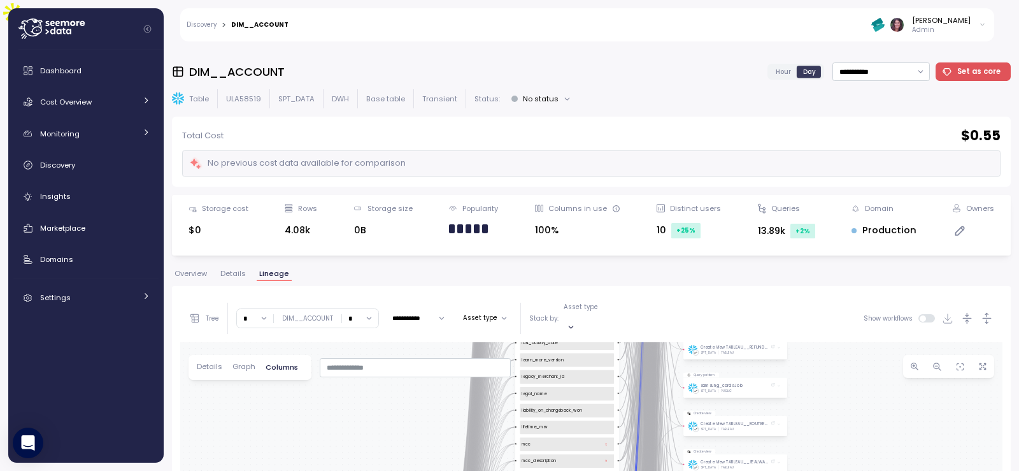
drag, startPoint x: 830, startPoint y: 367, endPoint x: 807, endPoint y: 385, distance: 29.4
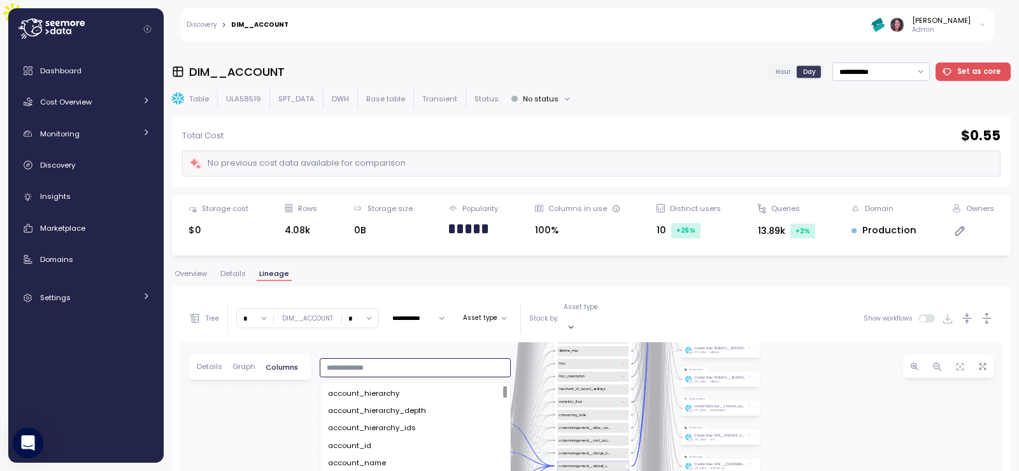
drag, startPoint x: 441, startPoint y: 329, endPoint x: 436, endPoint y: 320, distance: 10.3
drag, startPoint x: 902, startPoint y: 419, endPoint x: 879, endPoint y: 425, distance: 23.6
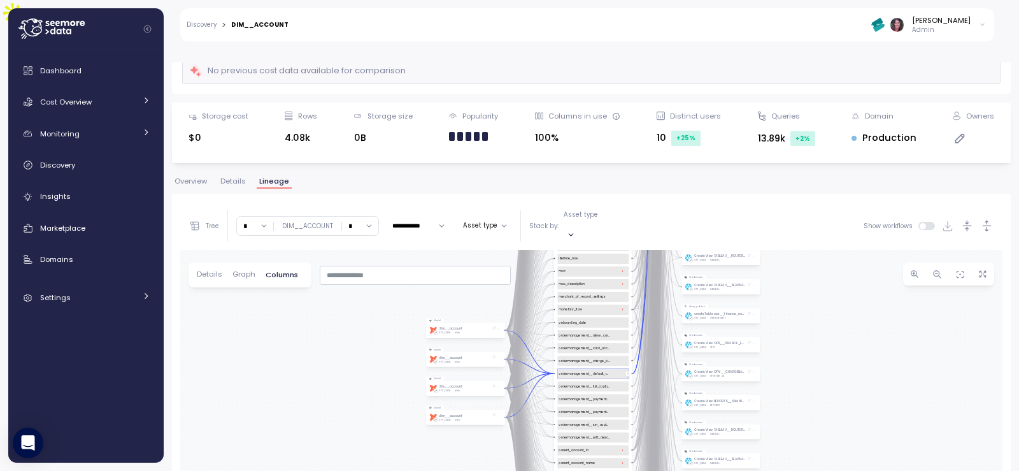
scroll to position [125, 0]
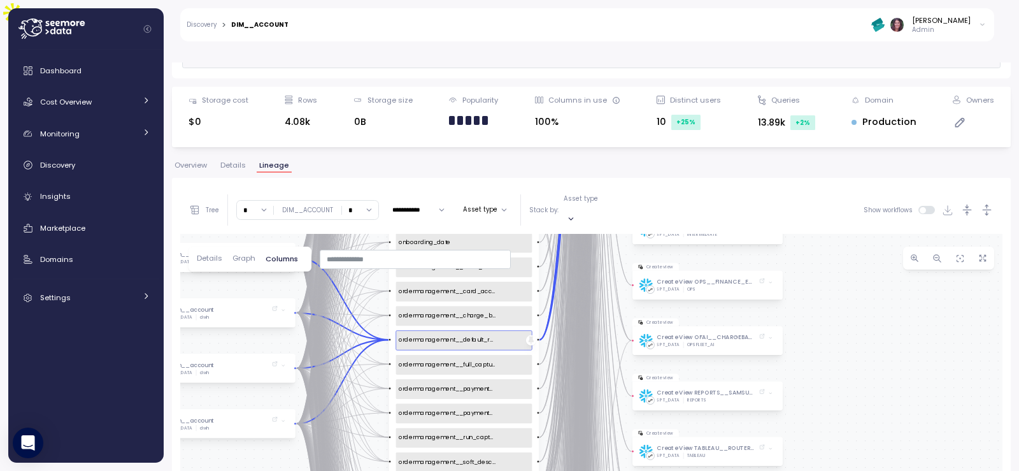
drag, startPoint x: 858, startPoint y: 303, endPoint x: 920, endPoint y: 327, distance: 66.1
click at [938, 327] on div "Model dbt dim__account SPT_DATA dwh Table DIM__ACCOUNT SPT_DATA DWH account_hie…" at bounding box center [591, 420] width 822 height 373
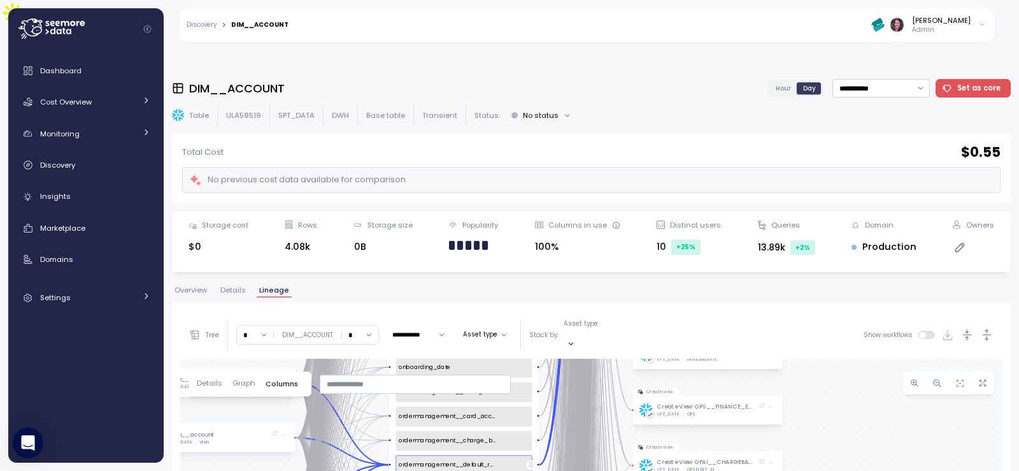
scroll to position [125, 0]
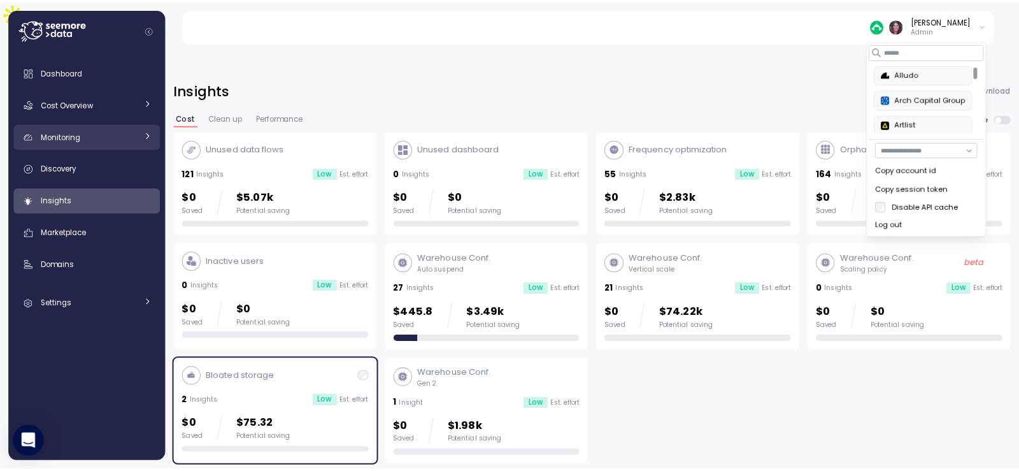
scroll to position [184, 0]
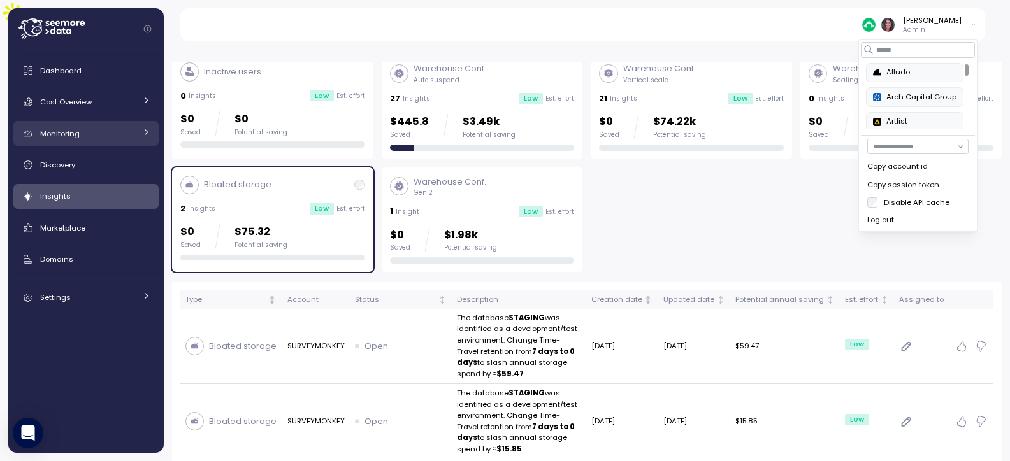
click at [113, 132] on div "Monitoring" at bounding box center [88, 133] width 96 height 13
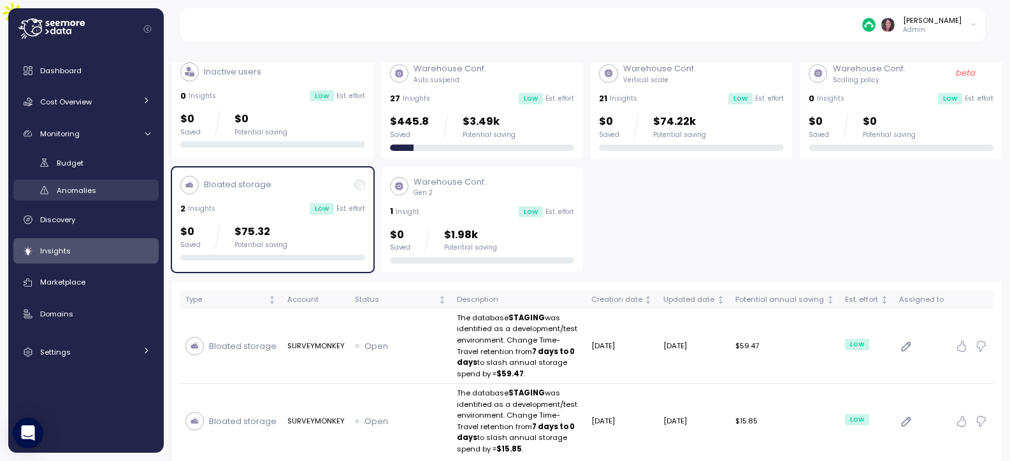
click at [102, 186] on div "Anomalies" at bounding box center [104, 190] width 94 height 13
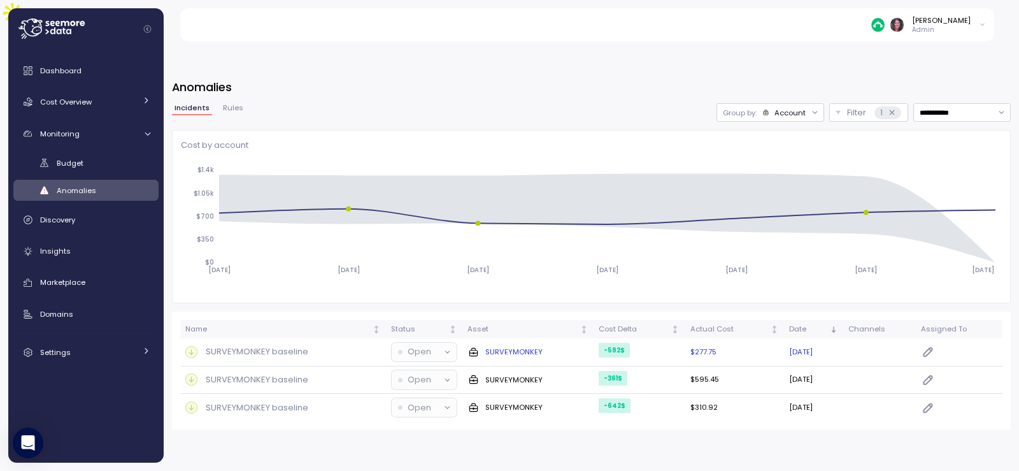
click at [270, 345] on p "SURVEYMONKEY baseline" at bounding box center [257, 351] width 103 height 13
